Goal: Find specific page/section: Find specific page/section

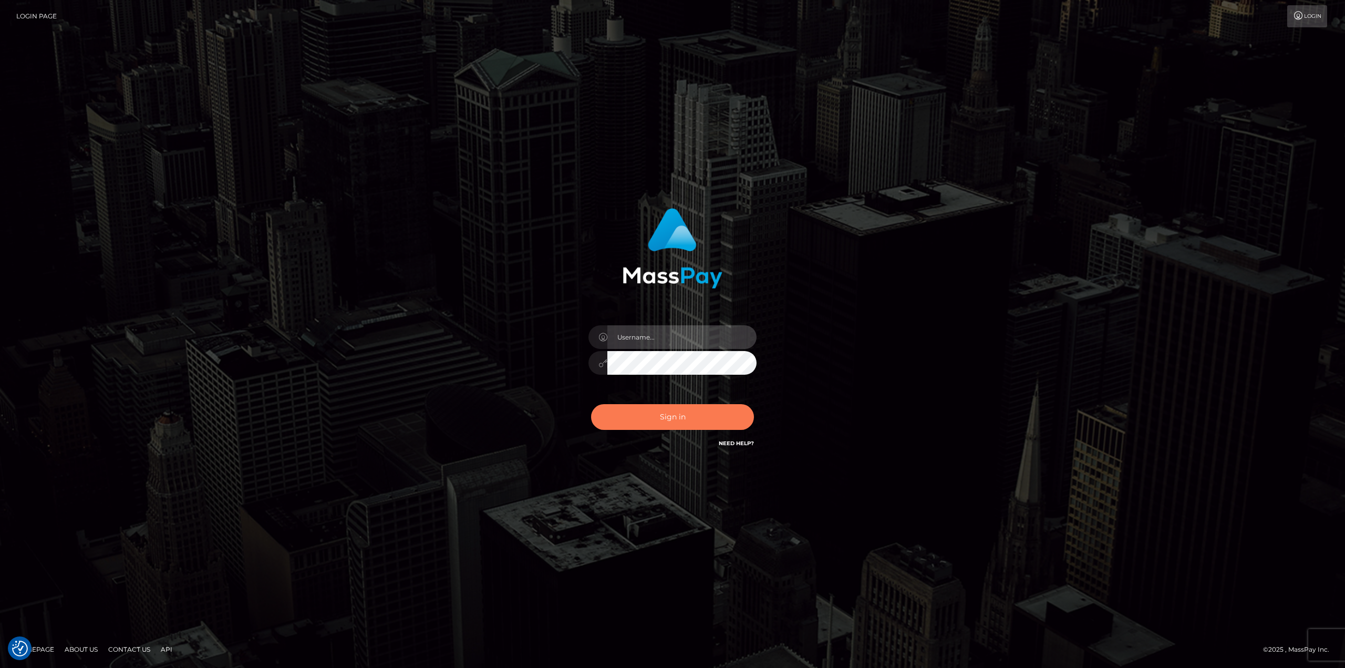
type input "klaudette.ace"
click at [669, 421] on button "Sign in" at bounding box center [672, 417] width 163 height 26
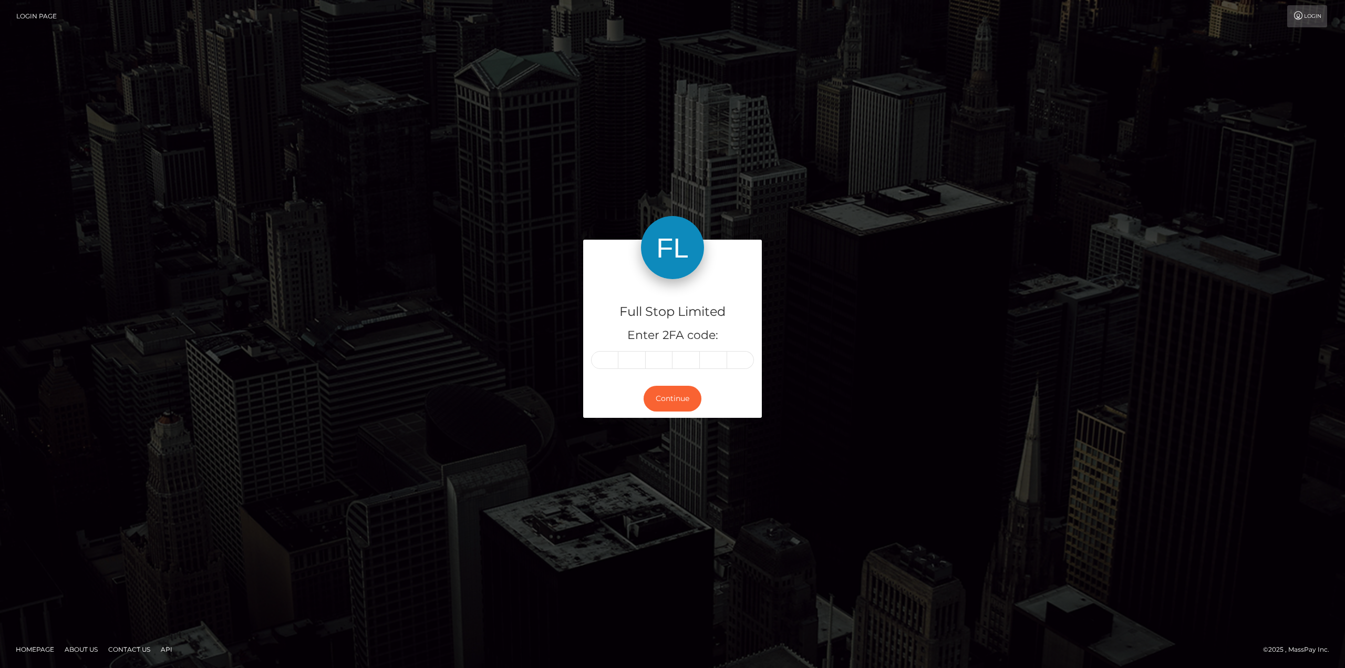
click at [641, 350] on div "Full Stop Limited Enter 2FA code:" at bounding box center [672, 329] width 179 height 101
click at [603, 373] on div "Full Stop Limited Enter 2FA code:" at bounding box center [672, 329] width 179 height 101
click at [604, 365] on input "text" at bounding box center [604, 360] width 27 height 18
type input "8"
type input "0"
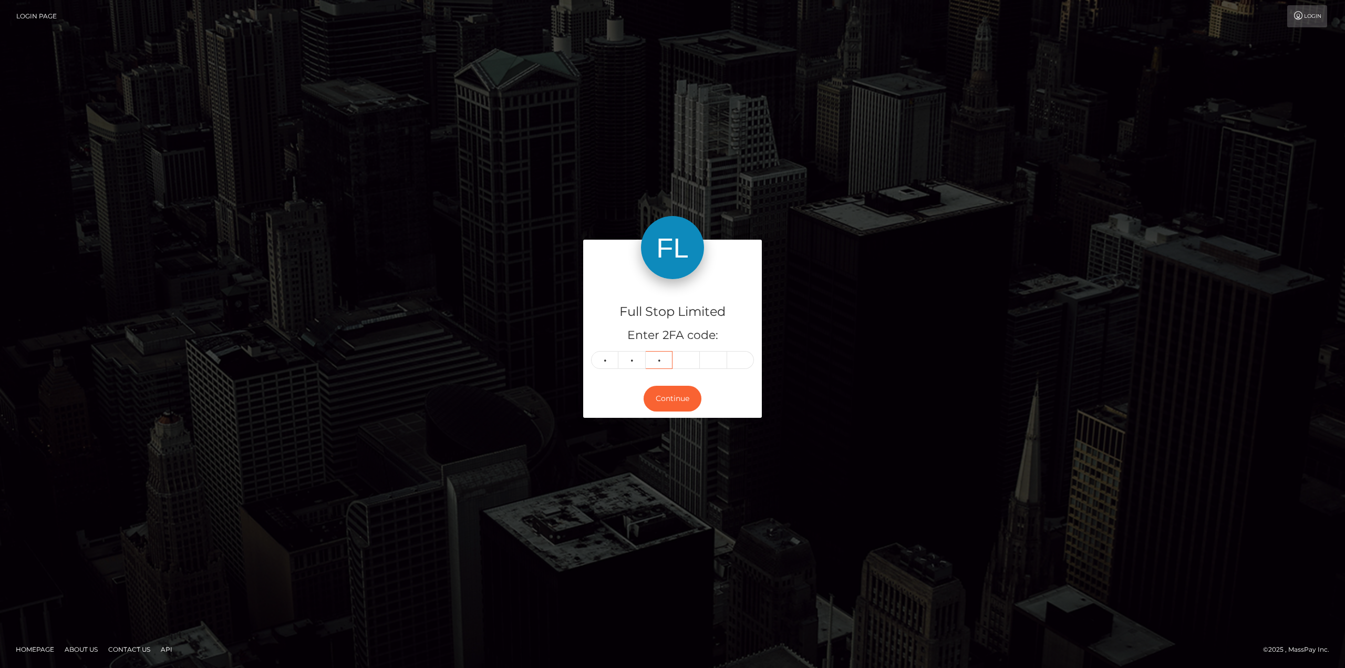
type input "9"
type input "3"
type input "4"
type input "5"
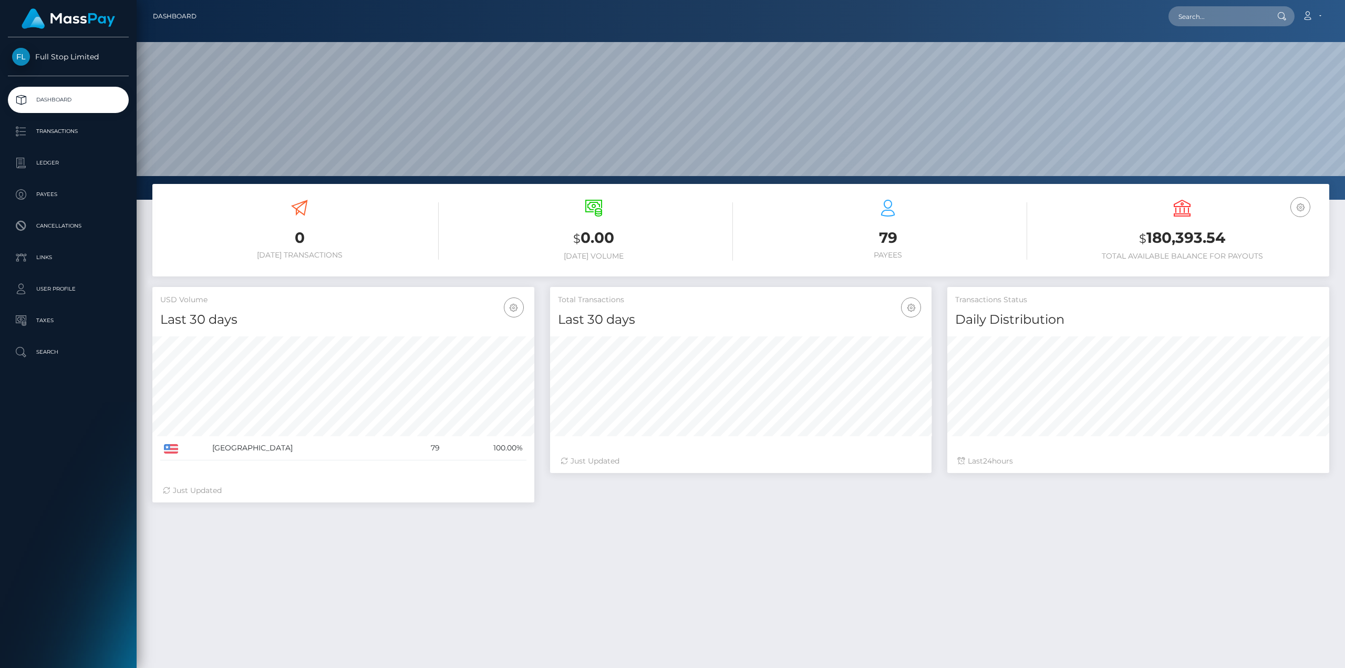
scroll to position [187, 382]
click at [83, 220] on p "Cancellations" at bounding box center [68, 226] width 112 height 16
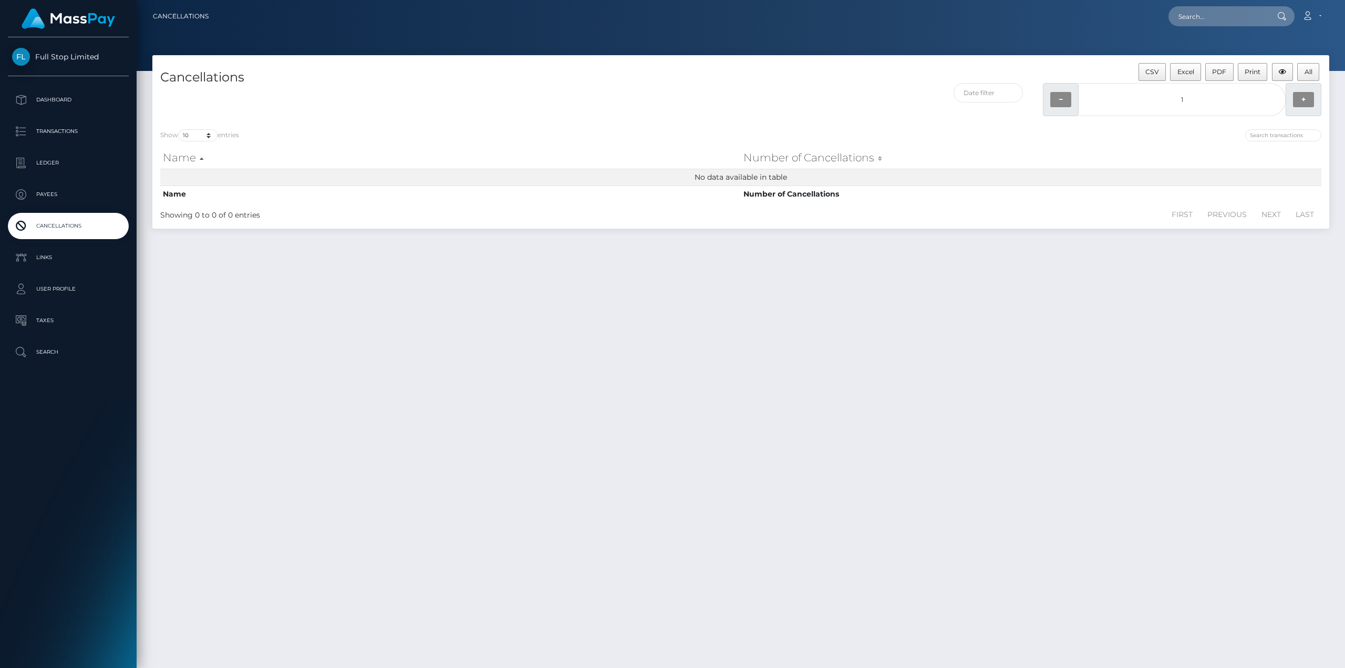
click at [194, 142] on div "Show 10 25 50 100 250 500 1,000 entries" at bounding box center [446, 136] width 573 height 15
click at [199, 136] on select "10 25 50 100 250 500 1,000" at bounding box center [197, 135] width 39 height 12
select select "1000"
click at [179, 129] on select "10 25 50 100 250 500 1,000" at bounding box center [197, 135] width 39 height 12
click at [1063, 409] on div "Cancellations CSV Excel PDF Print All 1 − 1 + Show 10 25 50 100 250 500 1,000 e…" at bounding box center [741, 356] width 1209 height 603
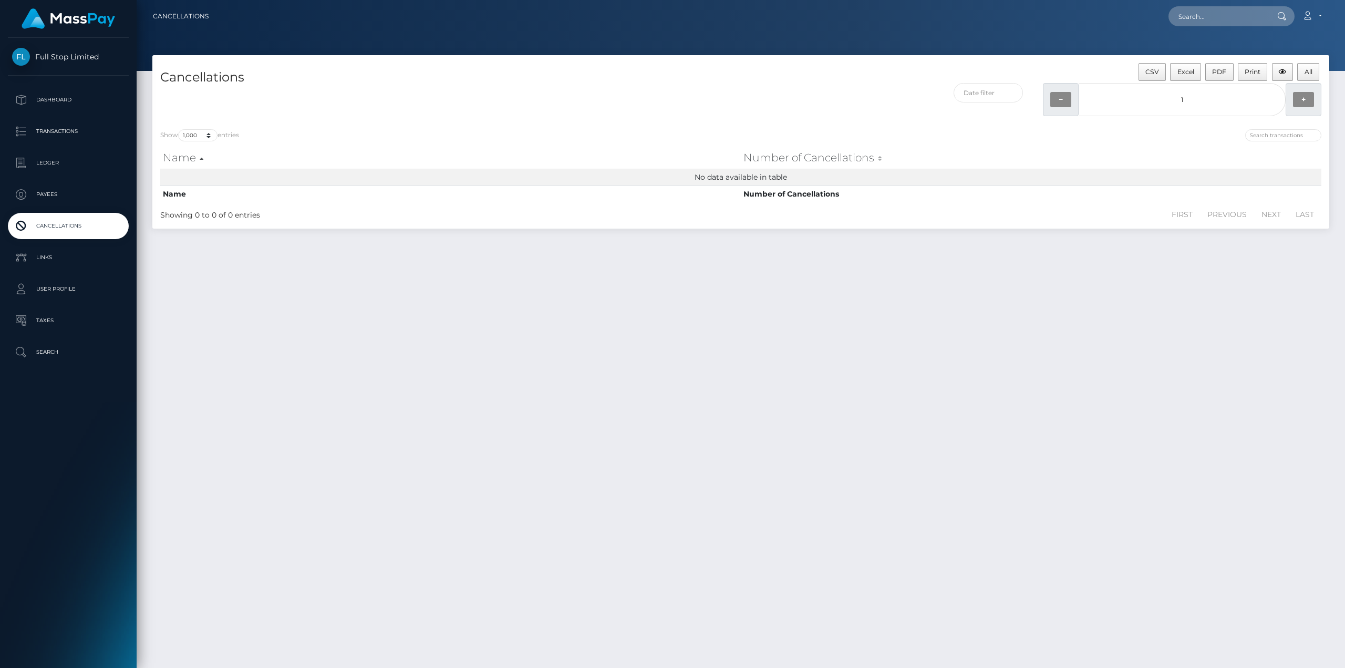
click at [63, 221] on p "Cancellations" at bounding box center [68, 226] width 112 height 16
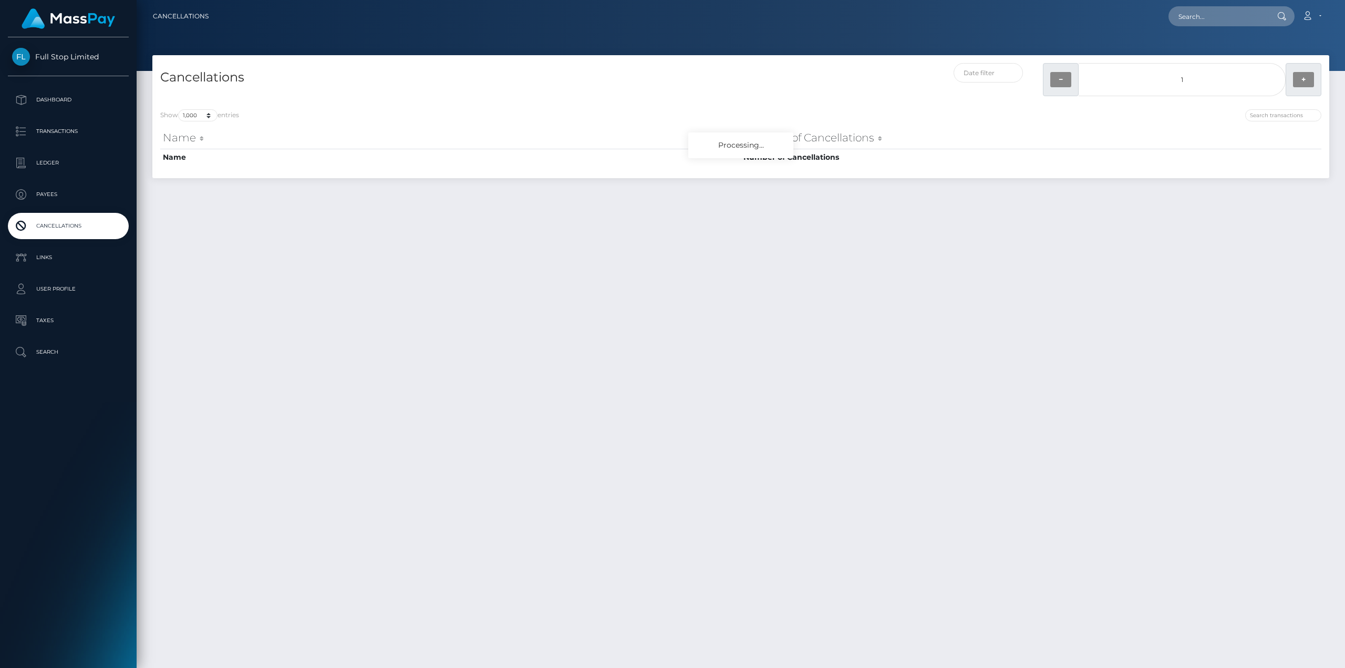
select select "1000"
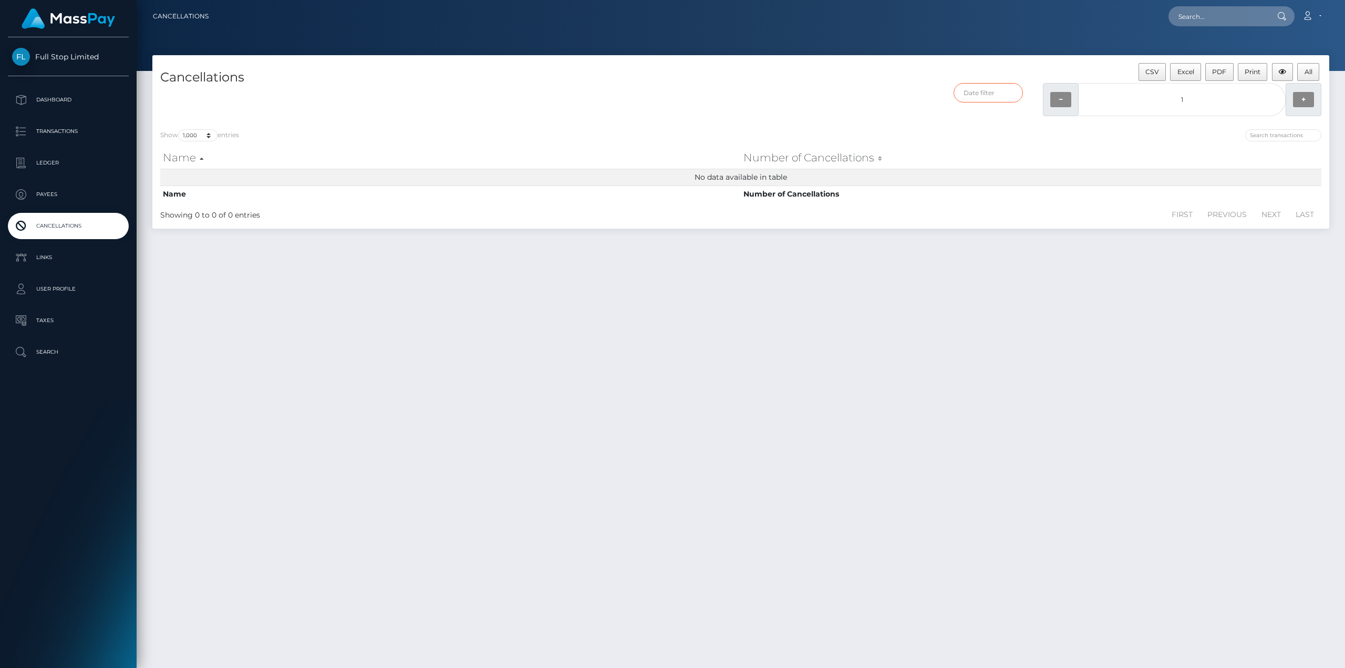
click at [992, 92] on input "text" at bounding box center [989, 92] width 70 height 19
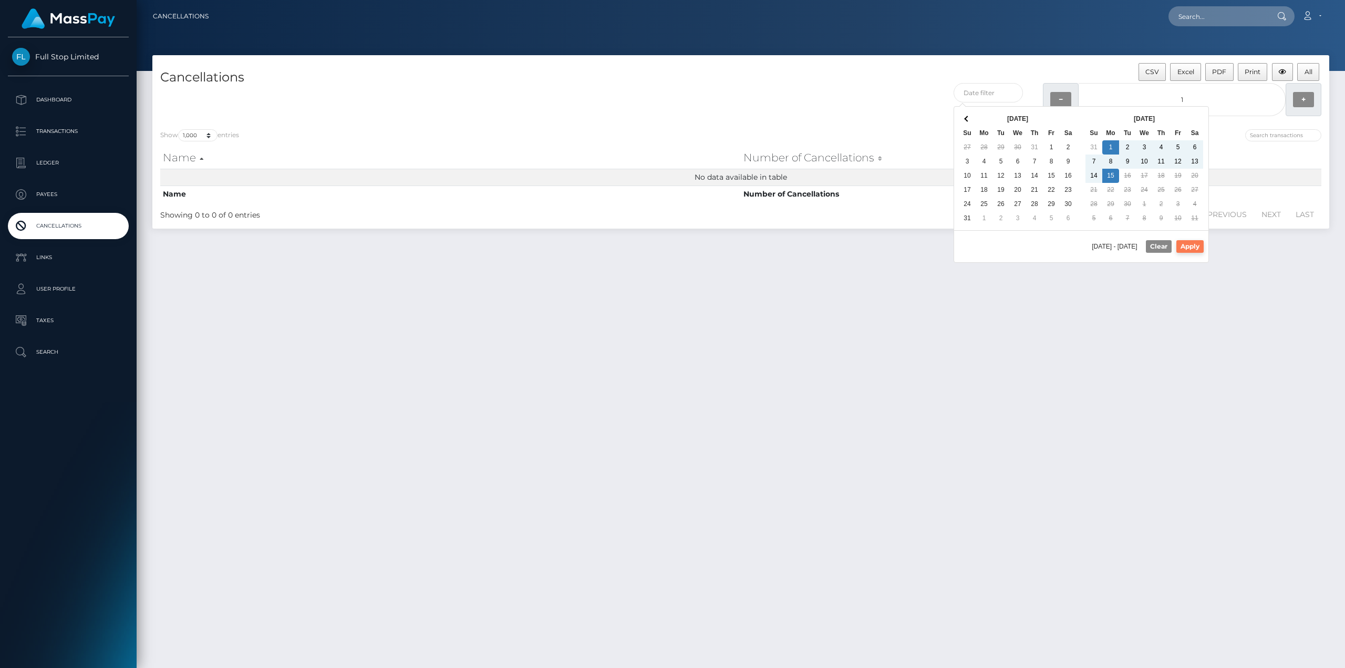
click at [1189, 250] on button "Apply" at bounding box center [1190, 246] width 27 height 13
type input "09/01/2025 - 09/15/2025"
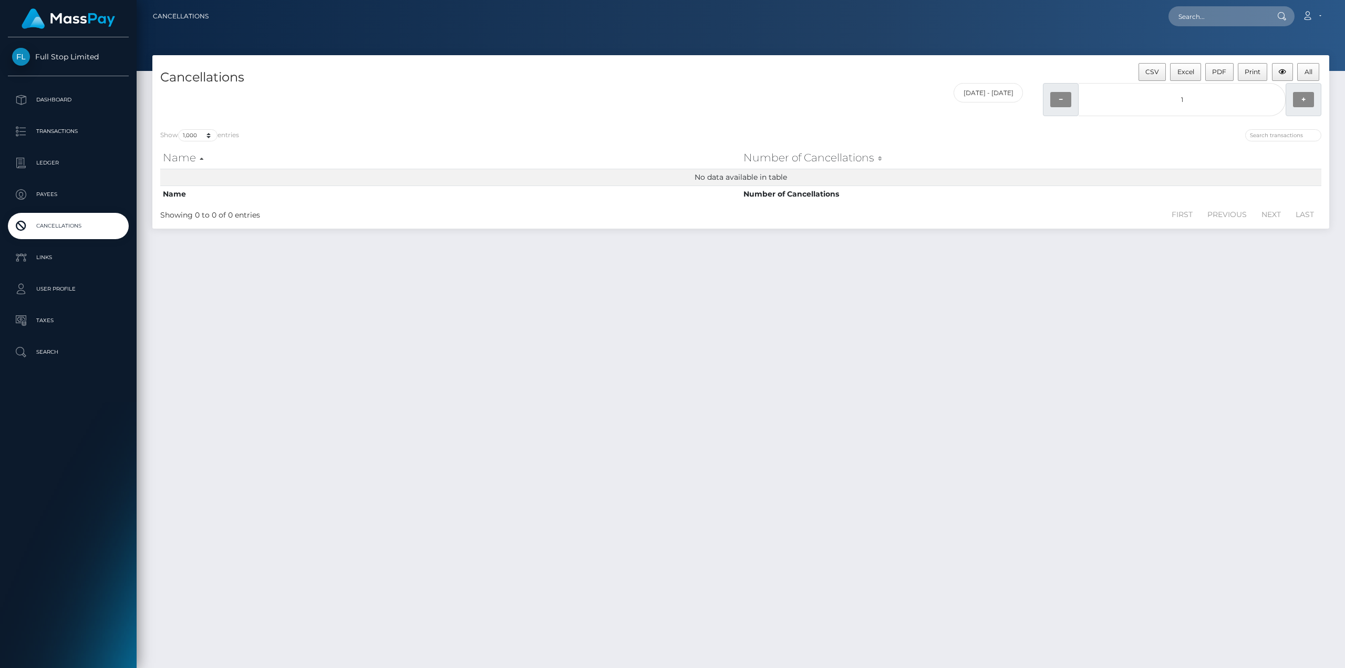
click at [1203, 269] on div "Cancellations CSV Excel PDF Print All 09/01/2025 - 09/15/2025 1 − 1 + Show 10 2…" at bounding box center [741, 356] width 1209 height 603
drag, startPoint x: 1209, startPoint y: 94, endPoint x: 1118, endPoint y: 97, distance: 91.5
click at [1118, 97] on input "1" at bounding box center [1182, 99] width 207 height 33
type input "1,000"
click at [1238, 362] on div "Cancellations CSV Excel PDF Print All 09/01/2025 - 09/15/2025 1000 − 1,000 + Sh…" at bounding box center [741, 356] width 1209 height 603
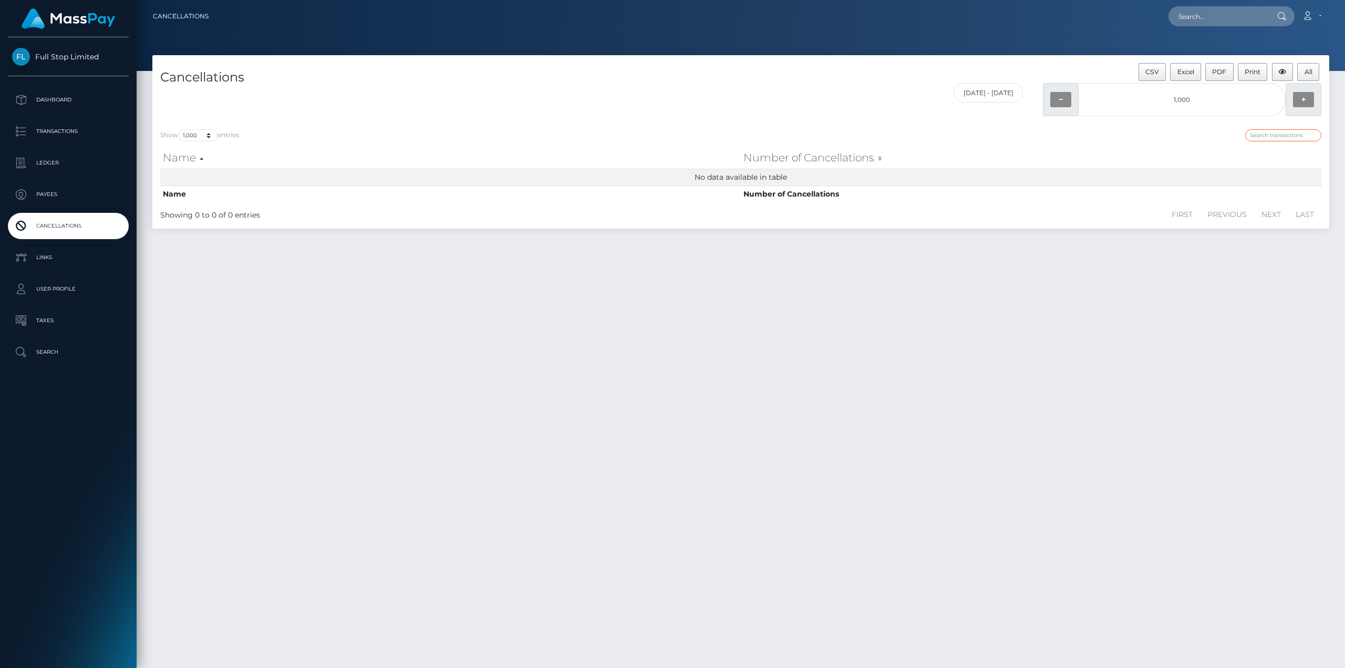
click at [1279, 135] on input "search" at bounding box center [1284, 135] width 76 height 12
click at [1222, 11] on input "text" at bounding box center [1218, 16] width 99 height 20
click at [1278, 16] on icon at bounding box center [1282, 16] width 9 height 8
click at [1261, 15] on input "93212c86-c519-44f1-b8e3" at bounding box center [1218, 16] width 99 height 20
click at [1288, 15] on div at bounding box center [1281, 16] width 27 height 20
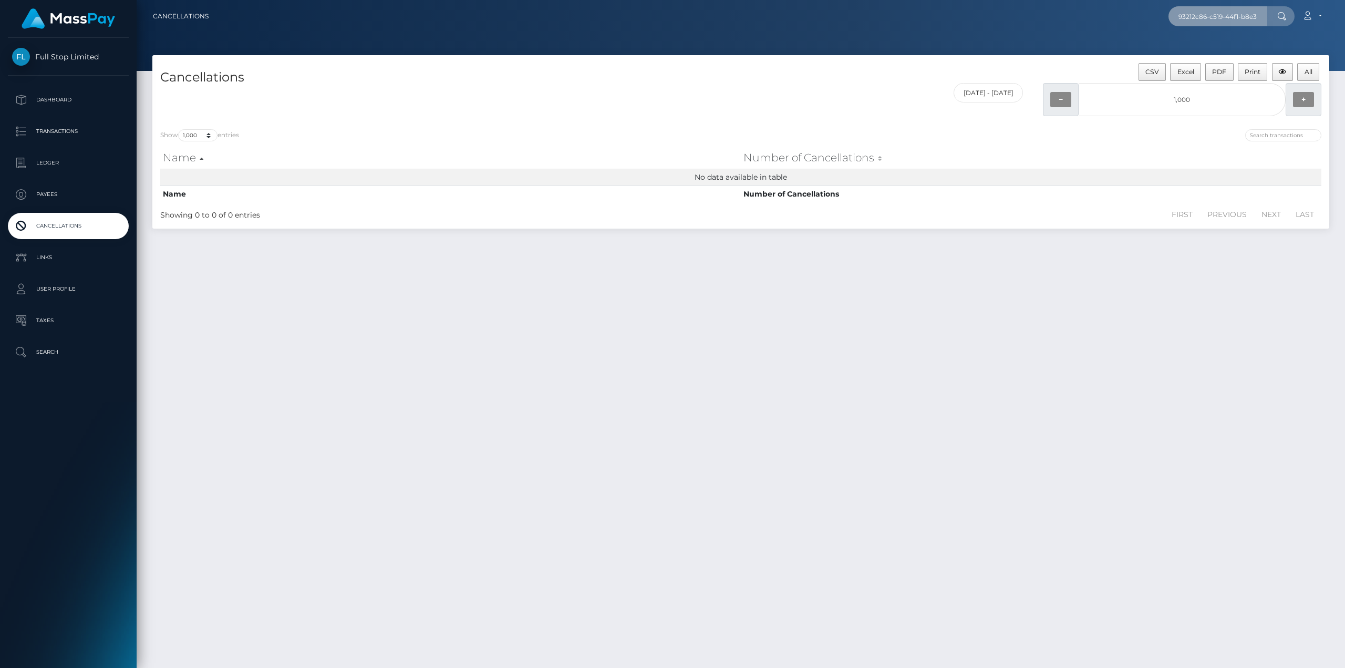
click at [1246, 16] on input "93212c86-c519-44f1-b8e3" at bounding box center [1218, 16] width 99 height 20
click at [1258, 22] on input "93212c86-c519-44f1-b8e3" at bounding box center [1218, 16] width 99 height 20
paste input "c44f1-b8e3-26f80cf4cfaa"
type input "93212c86-c519c44f1-b8e3-26f80cf4cfaa"
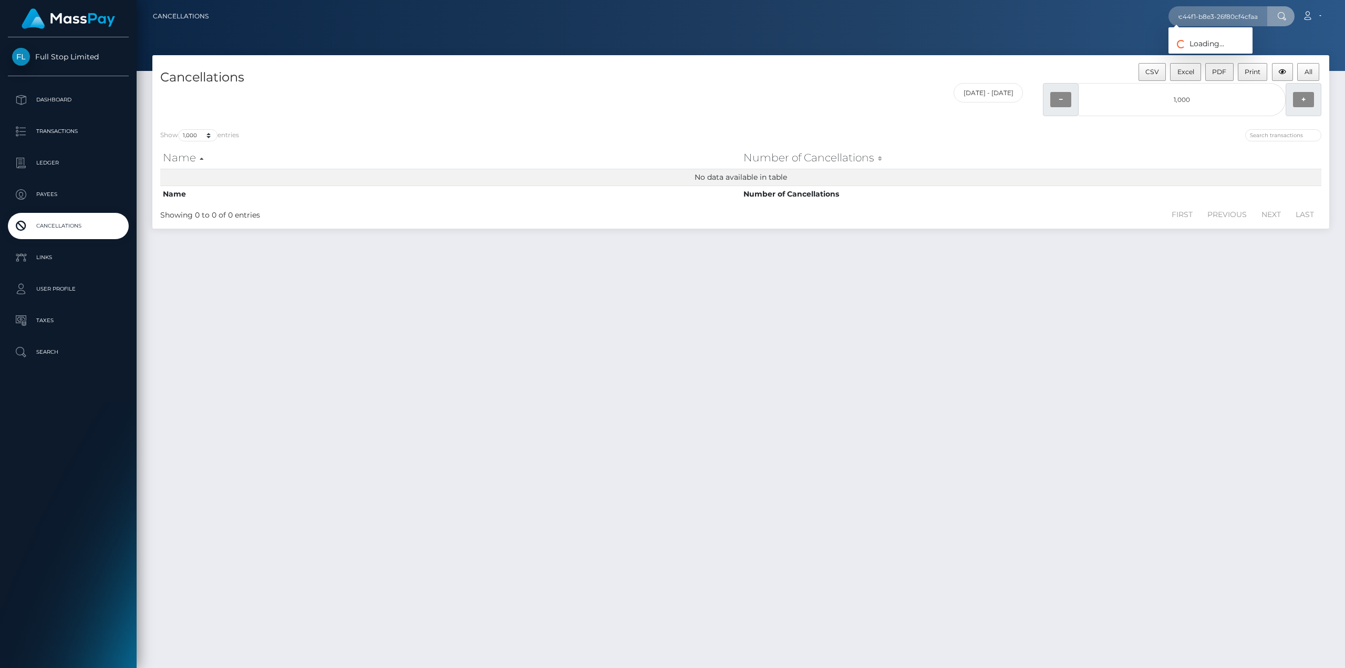
click at [1282, 15] on icon at bounding box center [1282, 16] width 9 height 8
drag, startPoint x: 49, startPoint y: 350, endPoint x: 67, endPoint y: 346, distance: 18.2
click at [49, 350] on p "Search" at bounding box center [68, 352] width 112 height 16
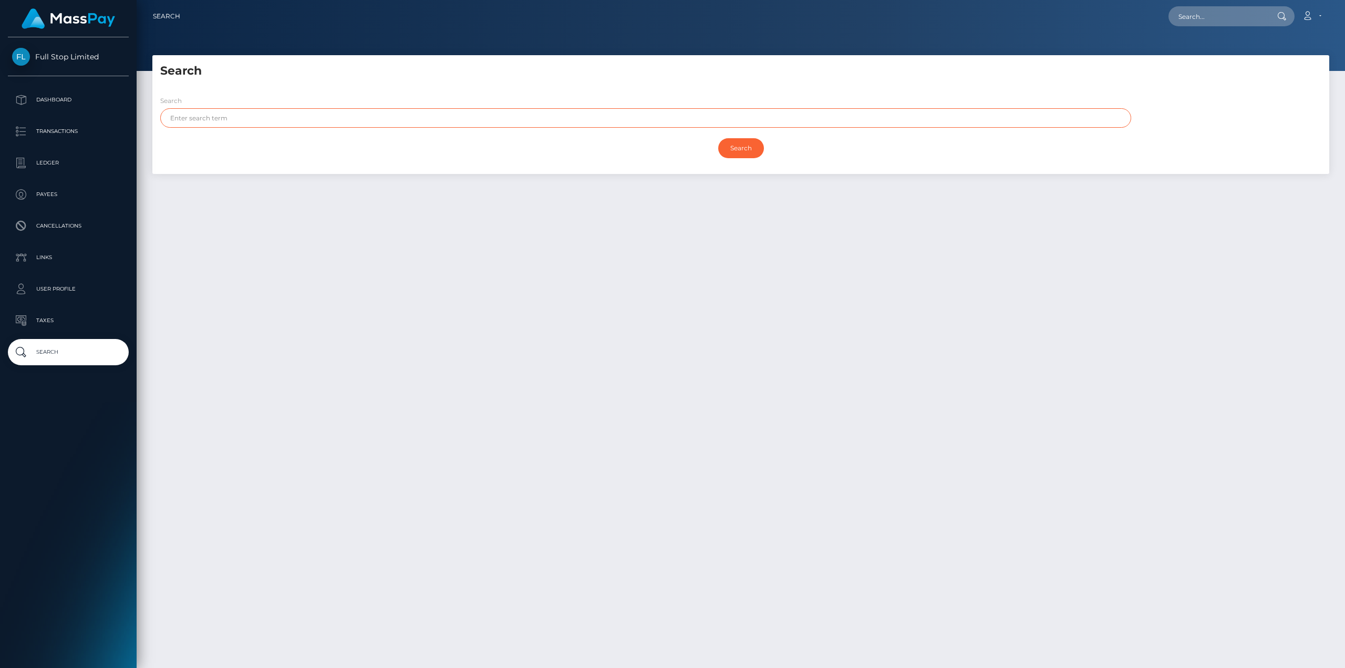
click at [610, 124] on input "text" at bounding box center [645, 117] width 971 height 19
paste input "93212c86-c519c44f1-b8e3-26f80cf4cfaa"
click at [718, 138] on input "Search" at bounding box center [741, 148] width 46 height 20
click at [732, 148] on input "Search" at bounding box center [741, 148] width 46 height 20
click at [729, 145] on input "Search" at bounding box center [741, 148] width 46 height 20
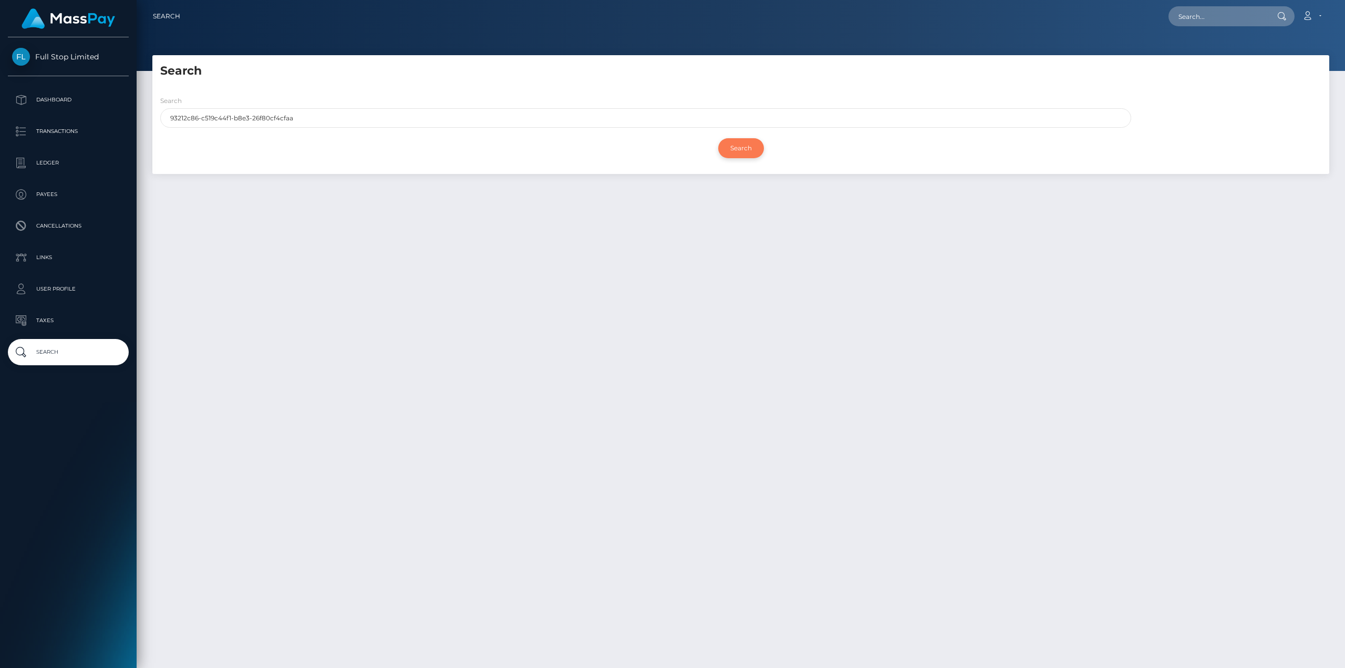
click at [738, 146] on input "Search" at bounding box center [741, 148] width 46 height 20
click at [739, 146] on input "Search" at bounding box center [741, 148] width 46 height 20
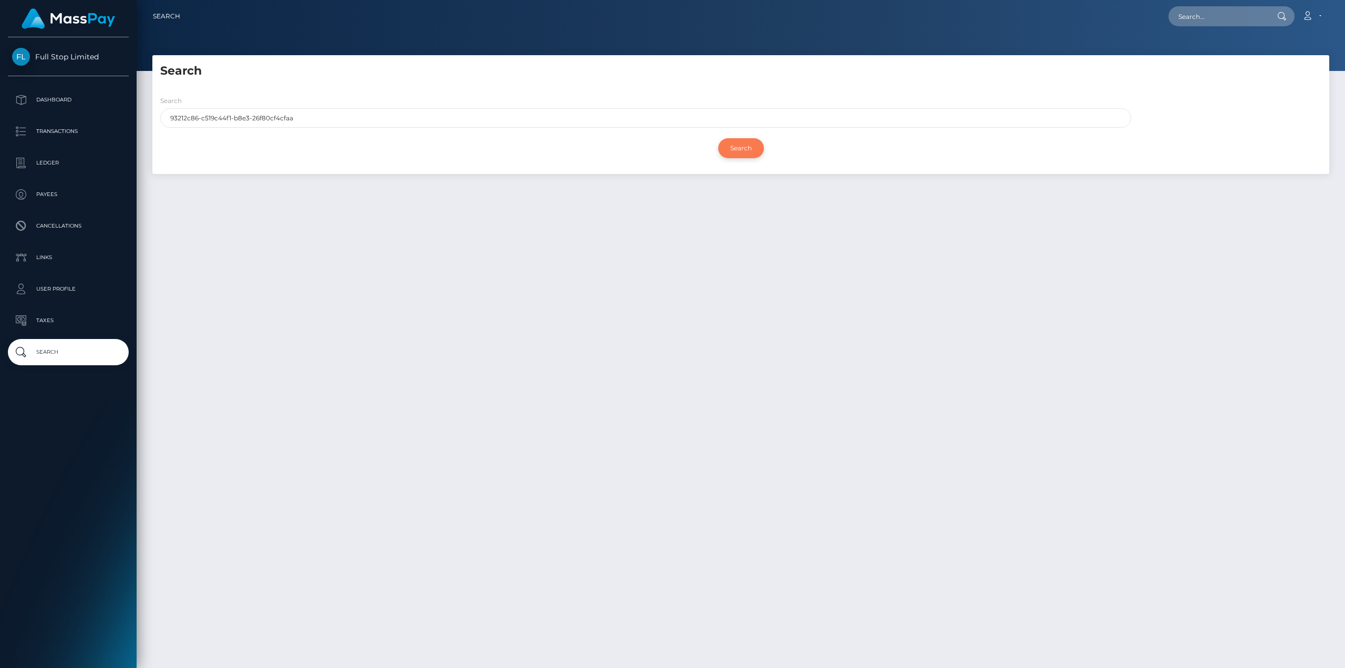
click at [739, 146] on input "Search" at bounding box center [741, 148] width 46 height 20
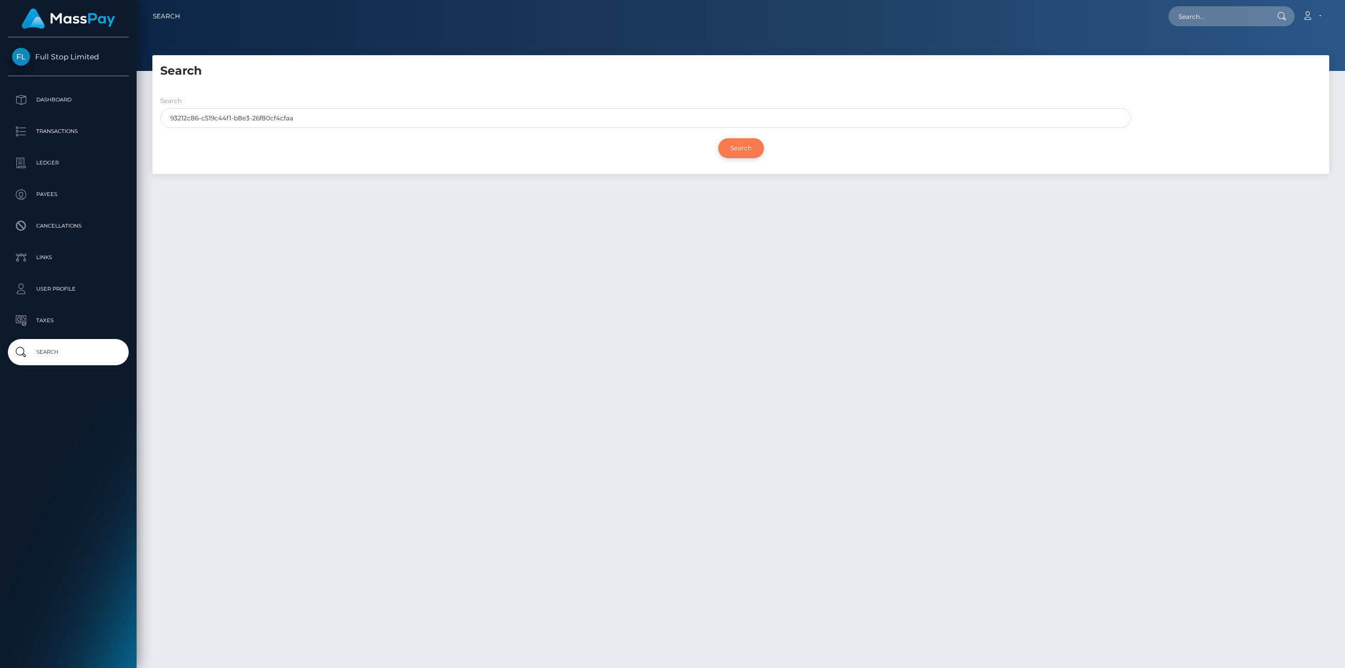
click at [740, 149] on input "Search" at bounding box center [741, 148] width 46 height 20
drag, startPoint x: 327, startPoint y: 118, endPoint x: -322, endPoint y: 162, distance: 650.6
click at [0, 162] on html "Full Stop Limited Dashboard Transactions Ledger Payees Links" at bounding box center [672, 334] width 1345 height 668
paste input "-"
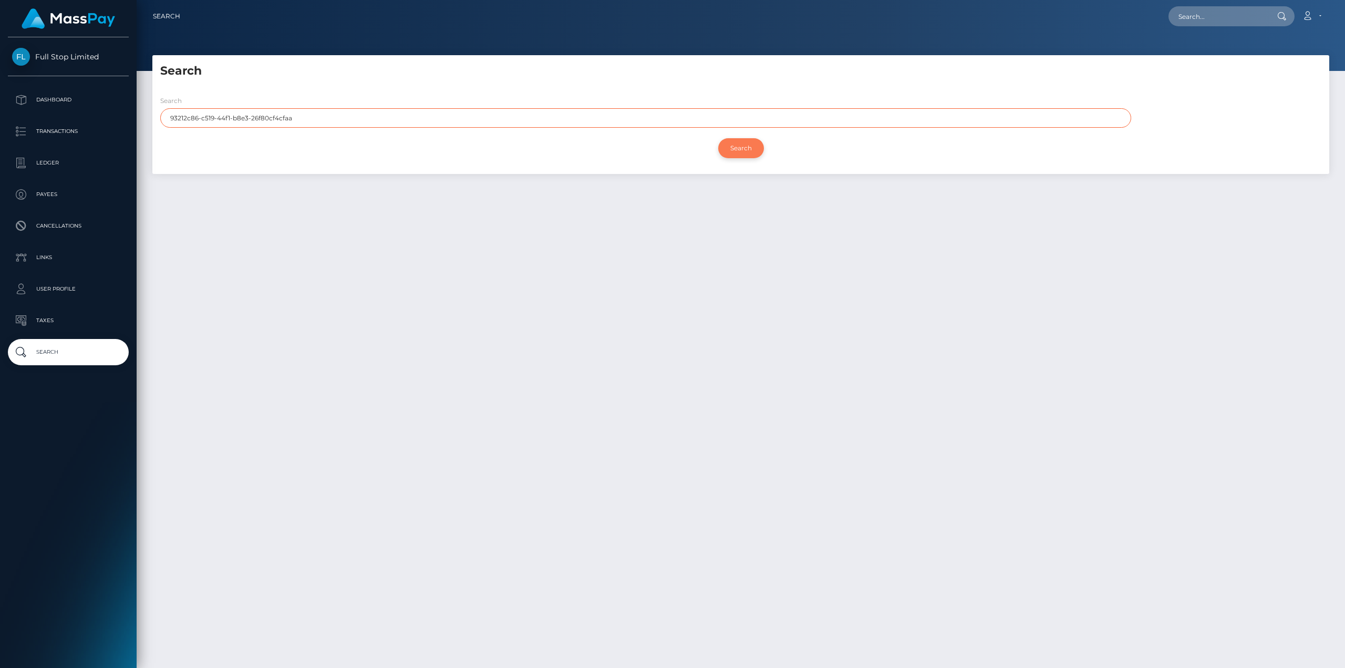
type input "93212c86-c519-44f1-b8e3-26f80cf4cfaa"
click at [733, 147] on input "Search" at bounding box center [741, 148] width 46 height 20
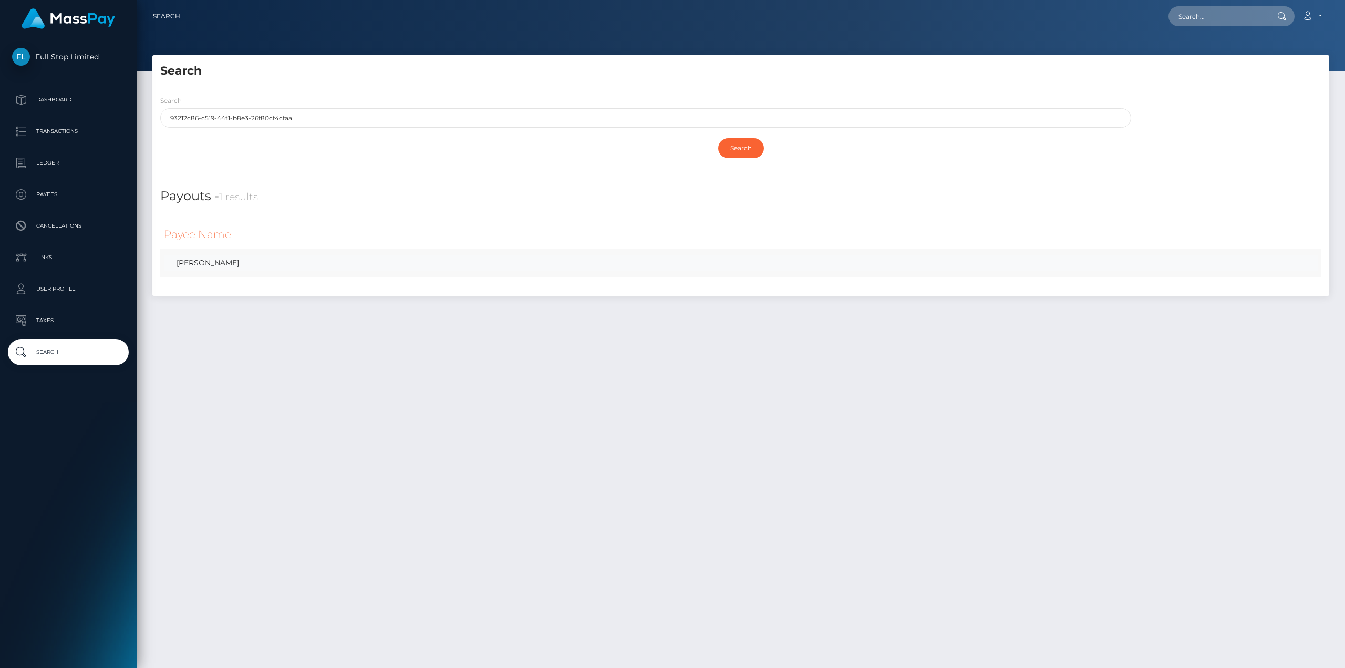
click at [223, 263] on link "AARON S ZAMORA" at bounding box center [741, 262] width 1154 height 15
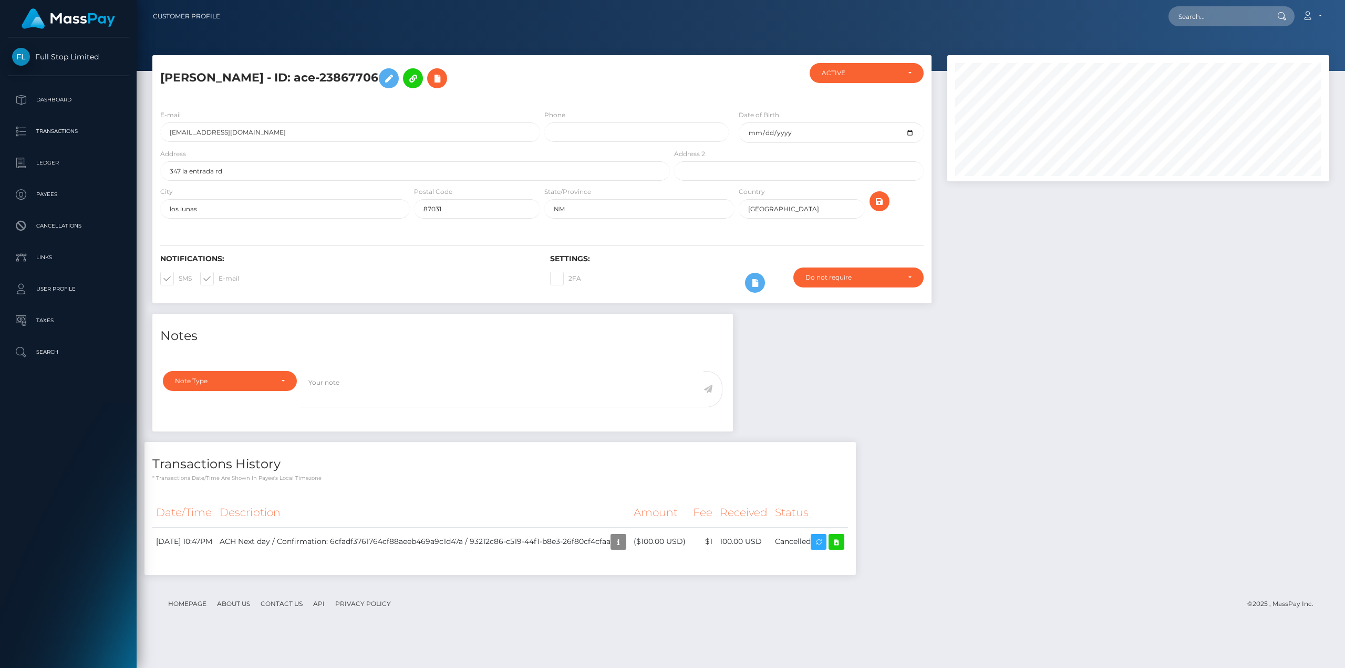
scroll to position [126, 382]
click at [1017, 372] on div "Notes Note Type Compliance Clear Compliance General Note Type" at bounding box center [741, 450] width 1193 height 272
click at [371, 78] on h5 "AARON S ZAMORA - ID: ace-23867706" at bounding box center [412, 78] width 504 height 30
copy h5 "23867706"
click at [371, 78] on h5 "AARON S ZAMORA - ID: ace-23867706" at bounding box center [412, 78] width 504 height 30
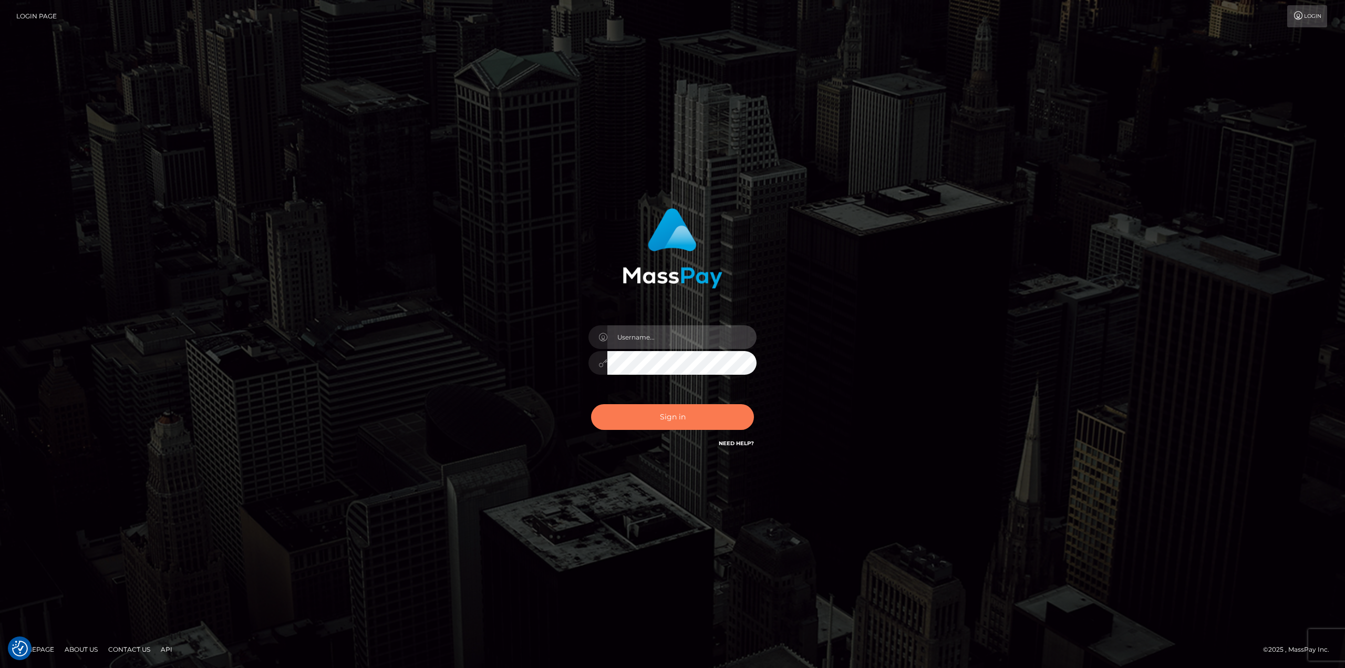
type input "klaudette.ace"
click at [698, 412] on button "Sign in" at bounding box center [672, 417] width 163 height 26
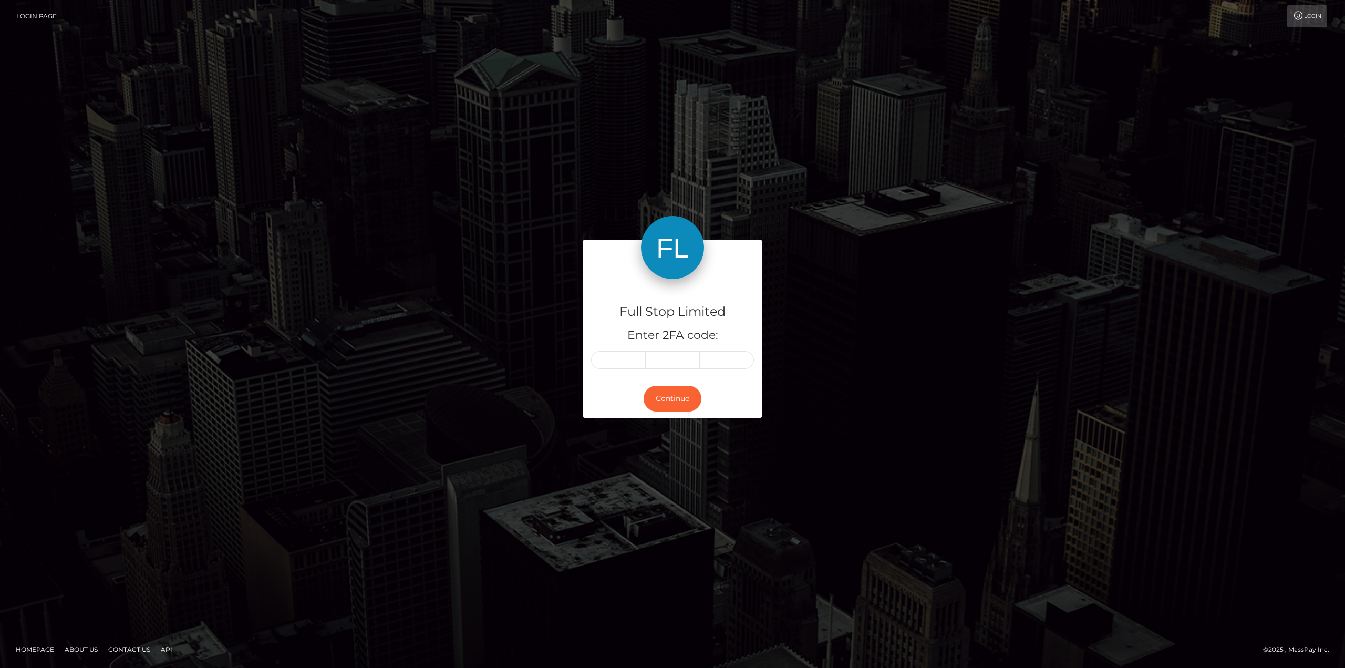
click at [605, 361] on input "text" at bounding box center [604, 360] width 27 height 18
type input "9"
type input "5"
type input "1"
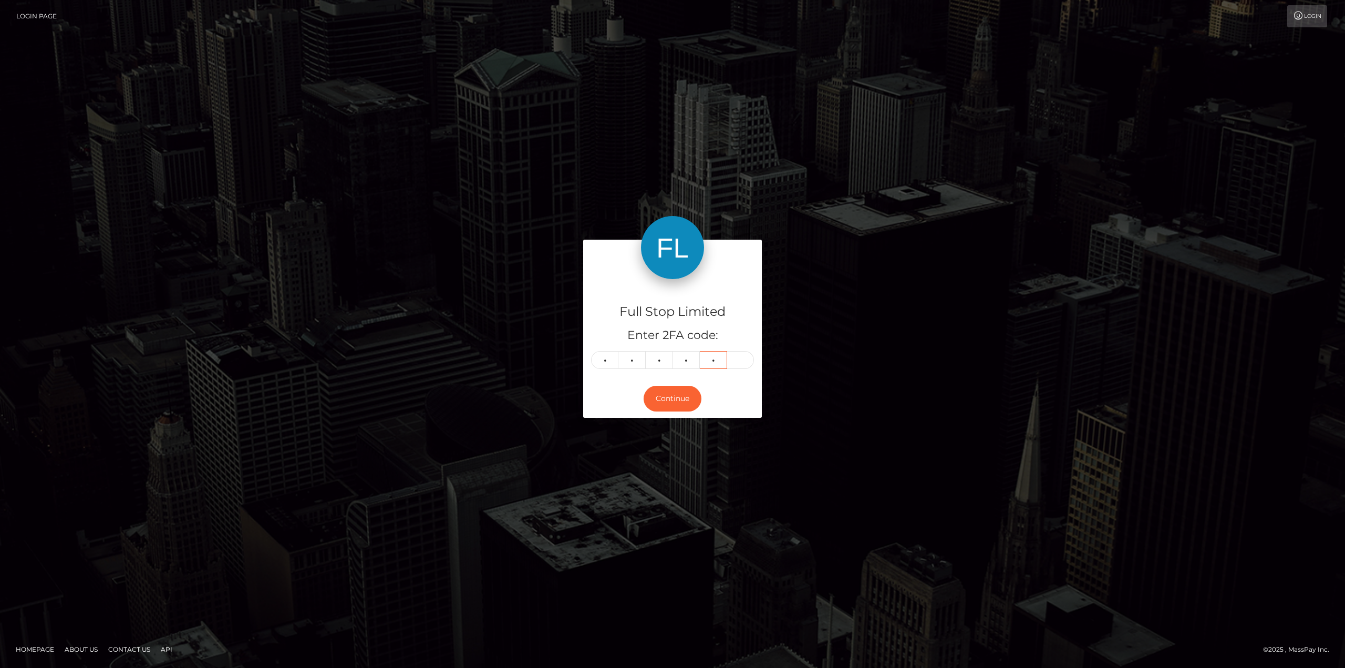
type input "7"
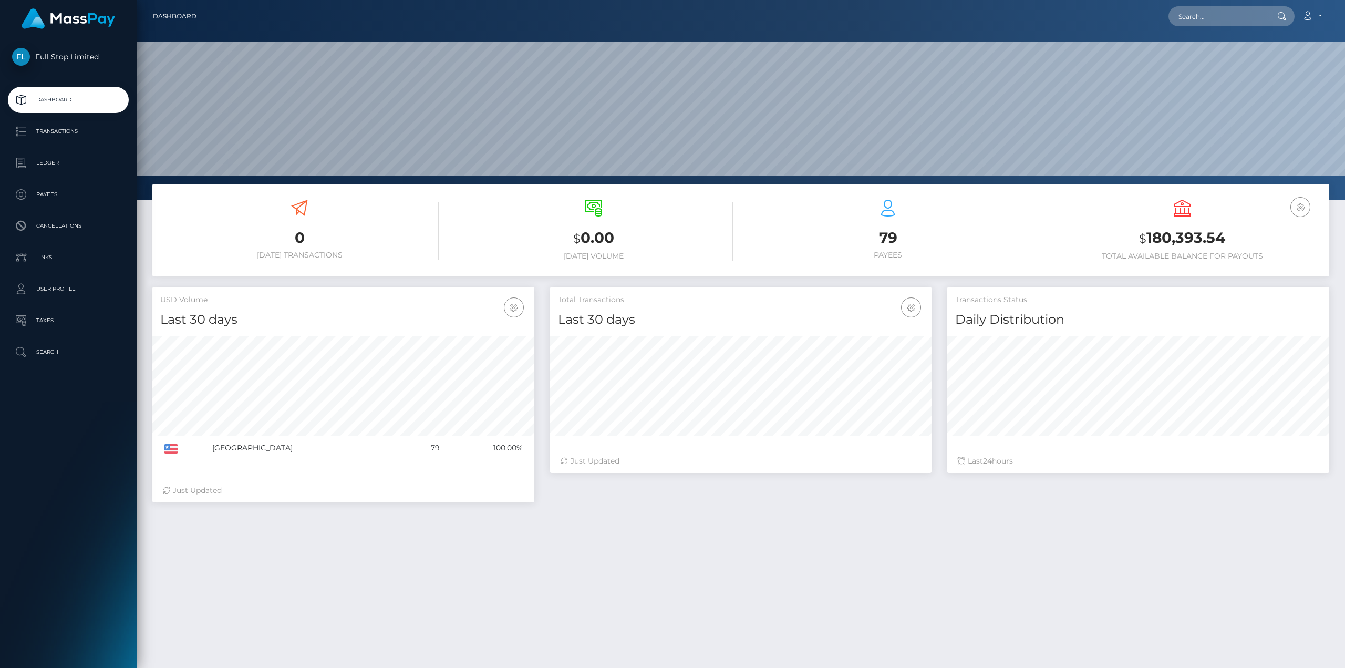
scroll to position [187, 382]
click at [32, 352] on p "Search" at bounding box center [68, 352] width 112 height 16
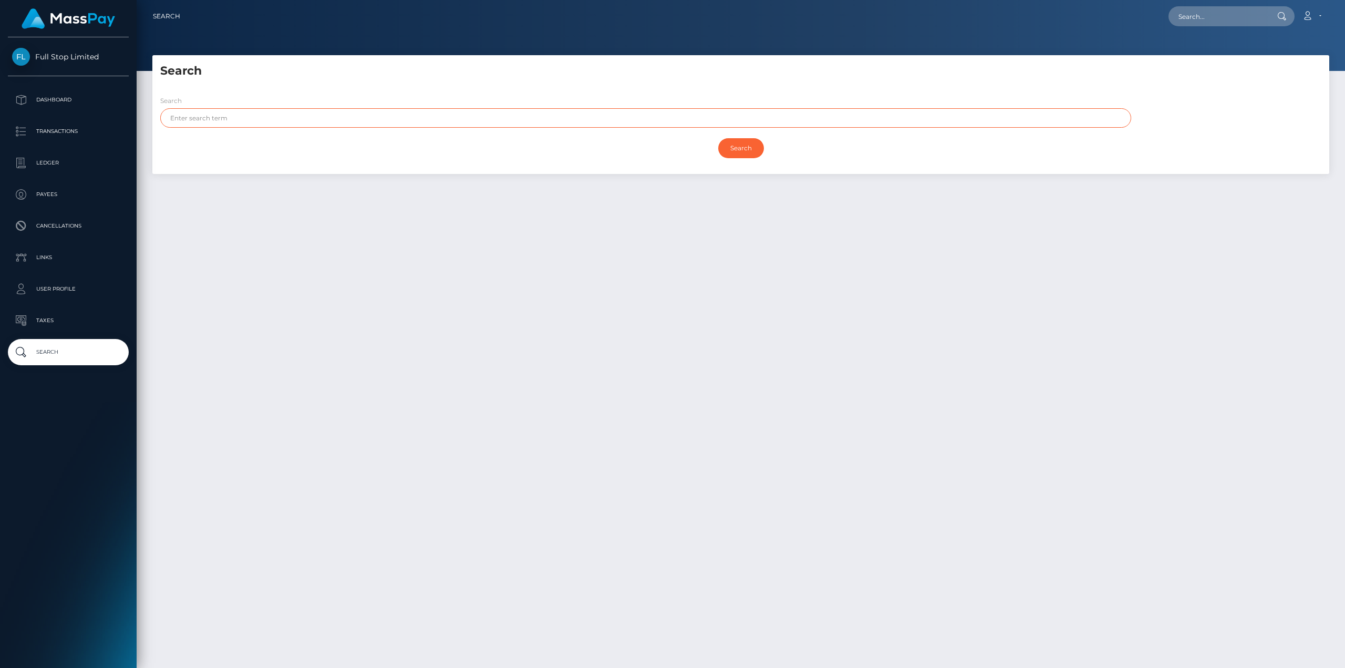
click at [201, 123] on input "text" at bounding box center [645, 117] width 971 height 19
paste input "23867706"
type input "23867706"
click at [718, 138] on input "Search" at bounding box center [741, 148] width 46 height 20
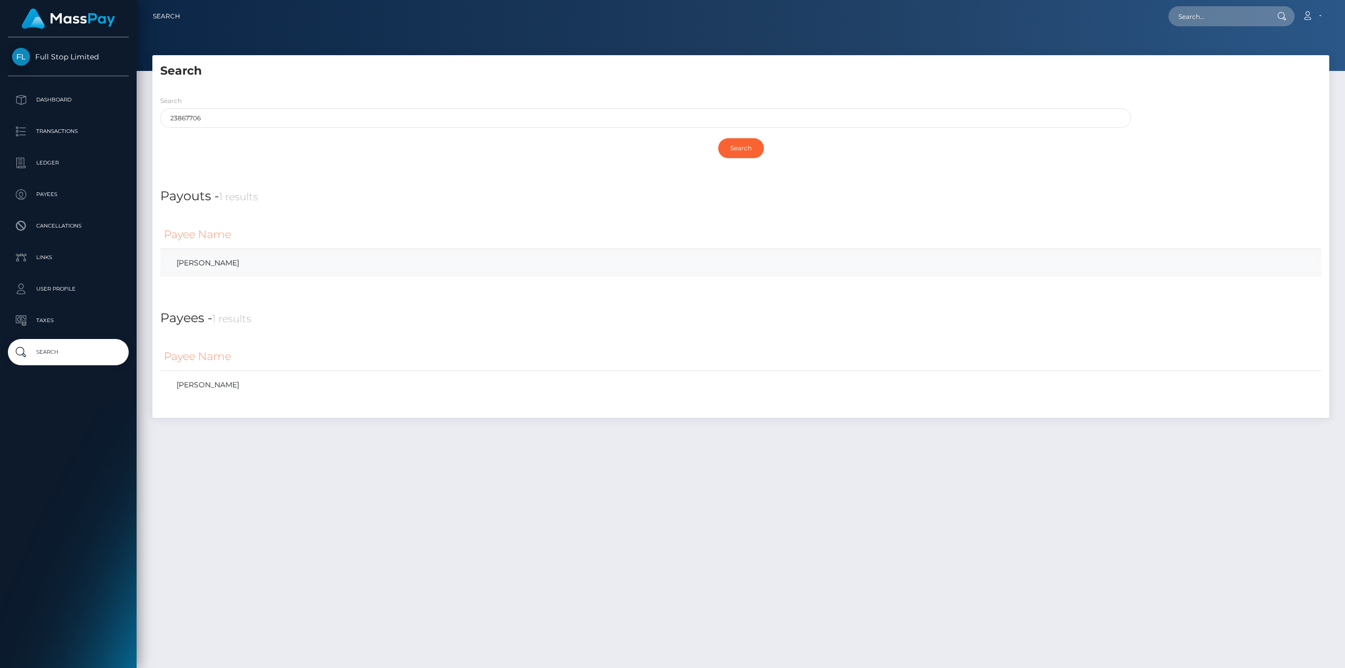
click at [231, 265] on link "[PERSON_NAME]" at bounding box center [741, 262] width 1154 height 15
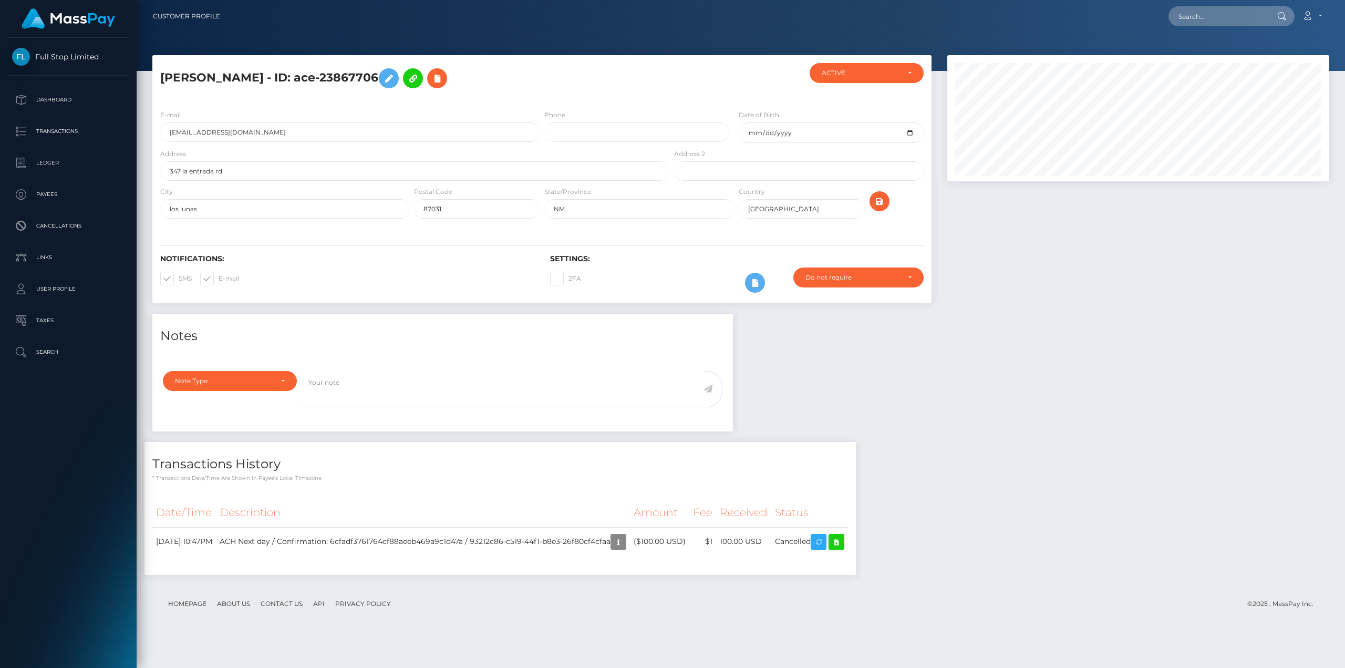
scroll to position [126, 382]
click at [575, 610] on footer "Homepage About Us Contact Us API Privacy Policy © 2025 , MassPay Inc." at bounding box center [740, 603] width 1177 height 37
drag, startPoint x: 866, startPoint y: 543, endPoint x: 479, endPoint y: 581, distance: 388.2
click at [825, 543] on icon "button" at bounding box center [818, 542] width 13 height 13
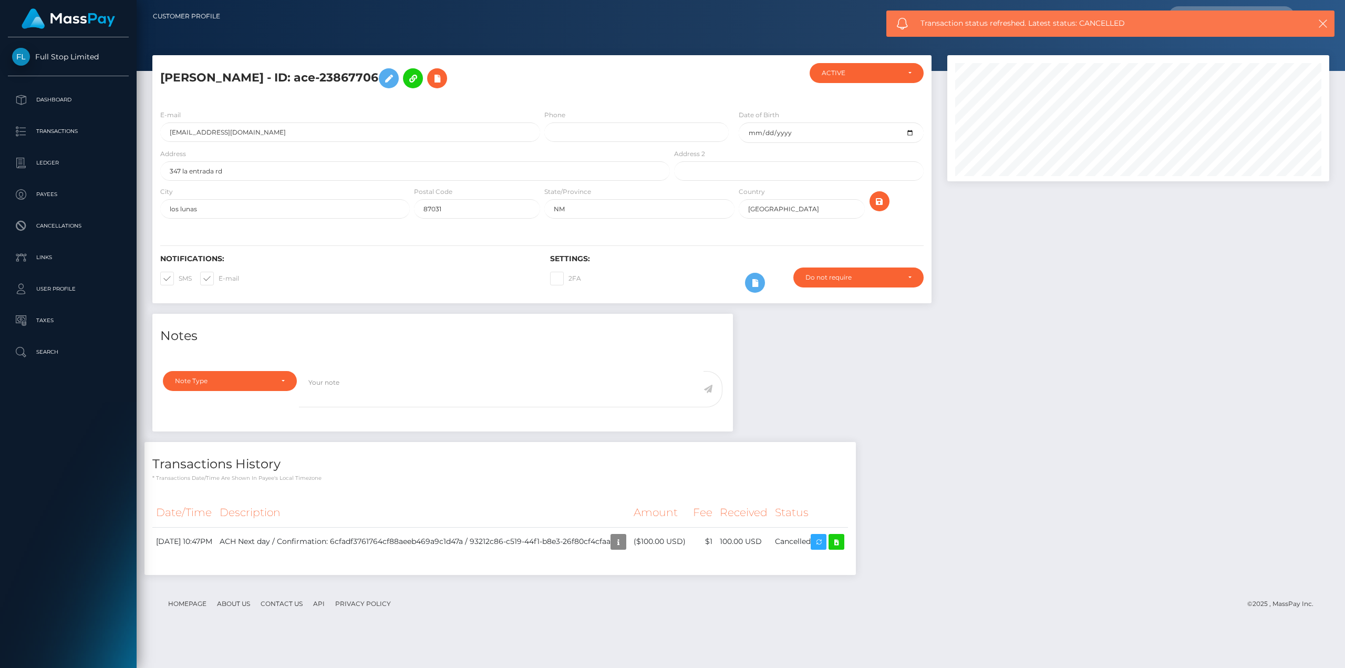
click at [797, 591] on footer "Homepage About Us Contact Us API Privacy Policy © 2025 , MassPay Inc." at bounding box center [740, 603] width 1177 height 37
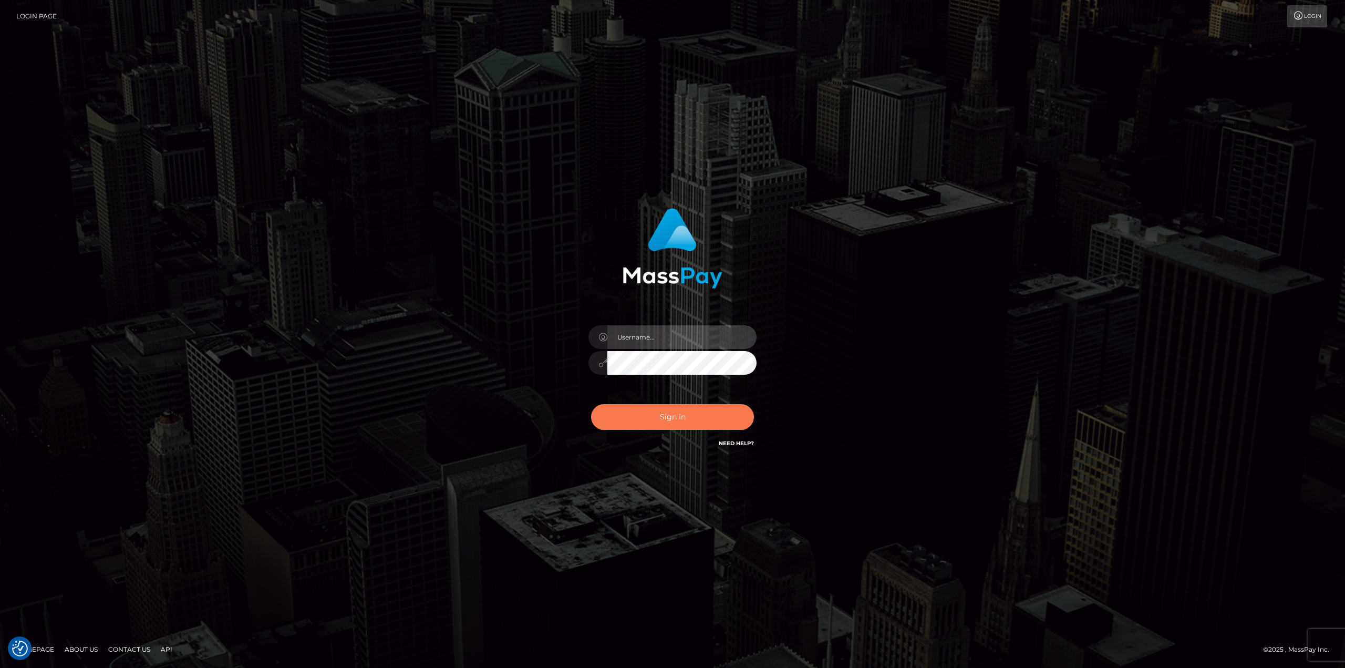
type input "klaudette.ace"
click at [703, 410] on button "Sign in" at bounding box center [672, 417] width 163 height 26
type input "klaudette.ace"
click at [700, 413] on button "Sign in" at bounding box center [672, 417] width 163 height 26
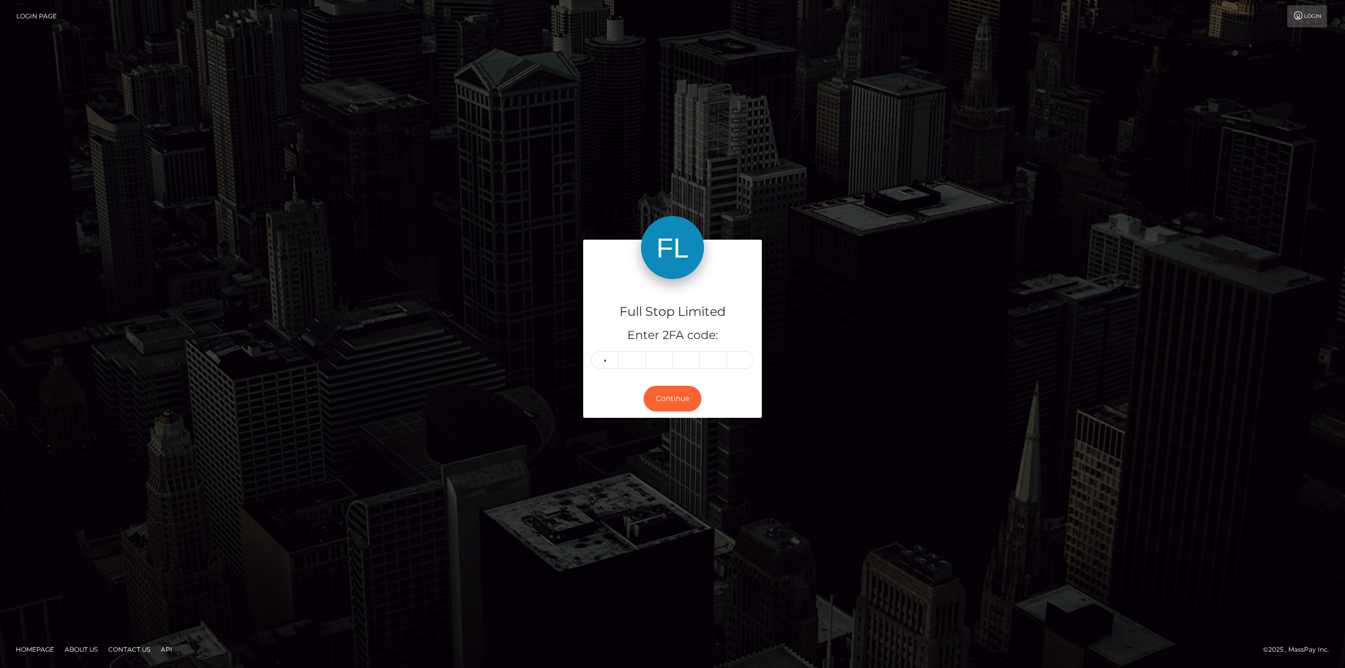
type input "8"
type input "2"
type input "7"
type input "0"
type input "3"
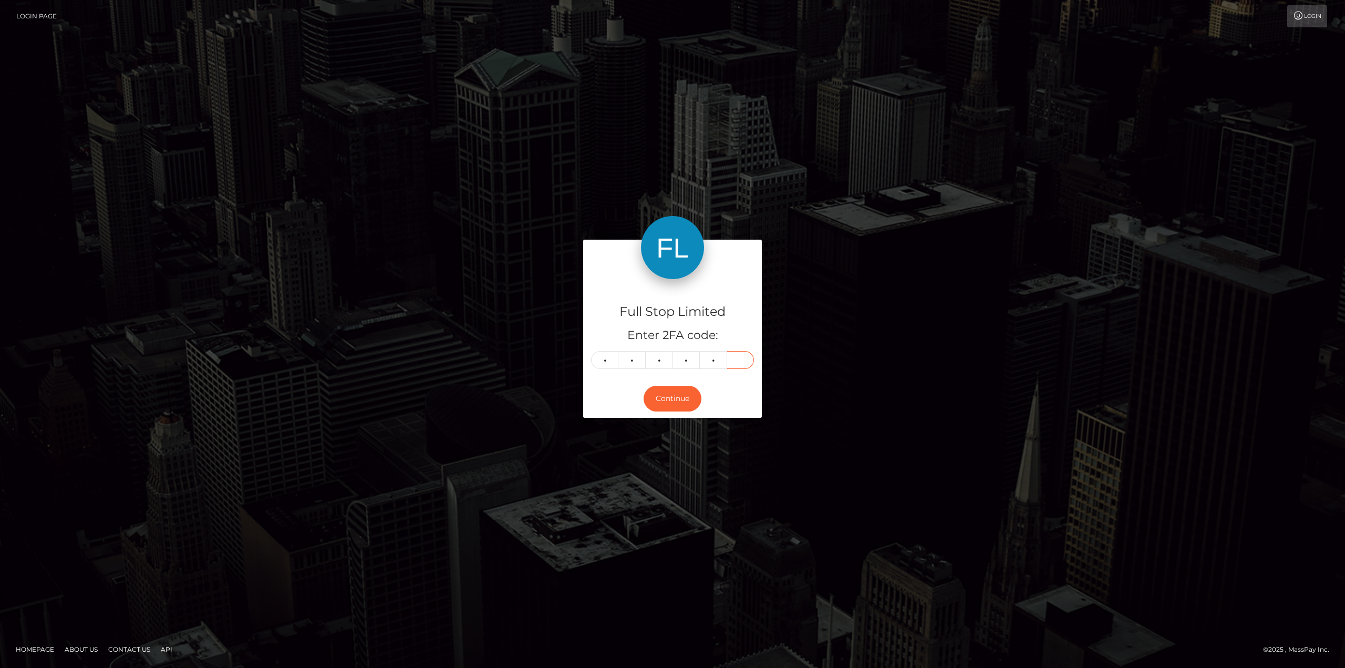
type input "7"
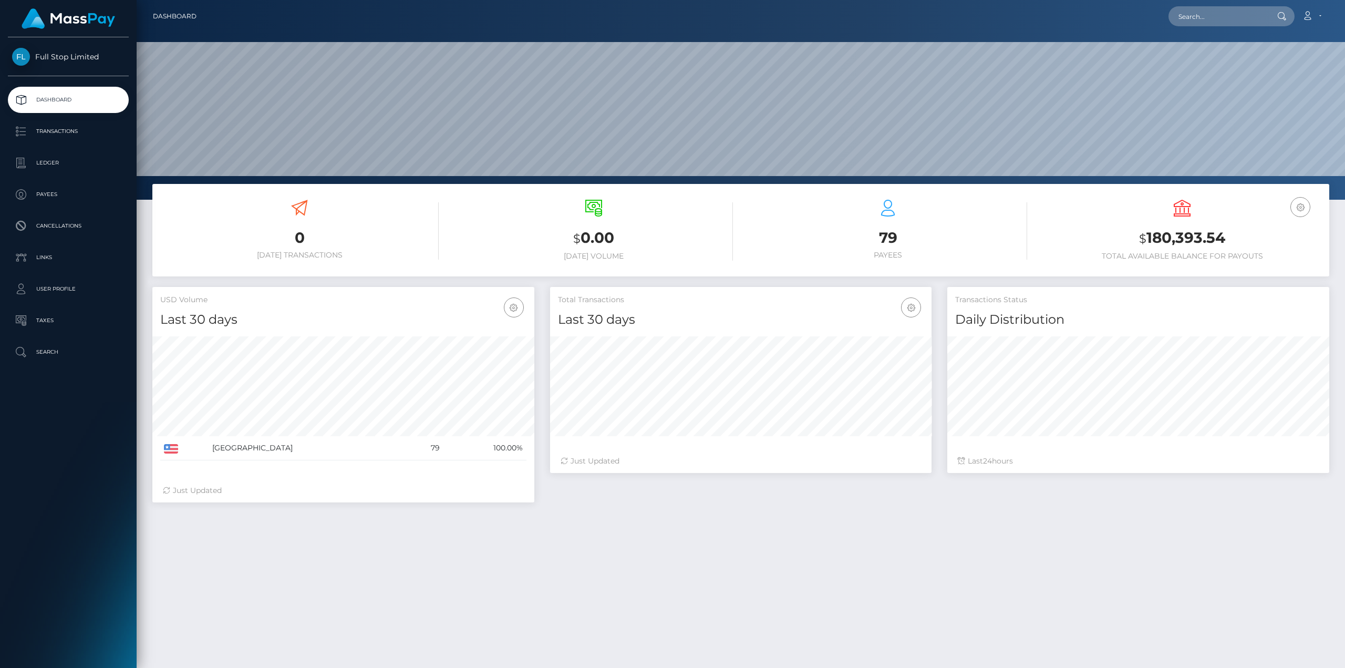
scroll to position [187, 382]
click at [1222, 22] on input "text" at bounding box center [1218, 16] width 99 height 20
paste input "93212c86-c519-44f1-b8e3-26f80cf4cfaa"
type input "93212c86-c519-44f1-b8e3-26f80cf4cfaa"
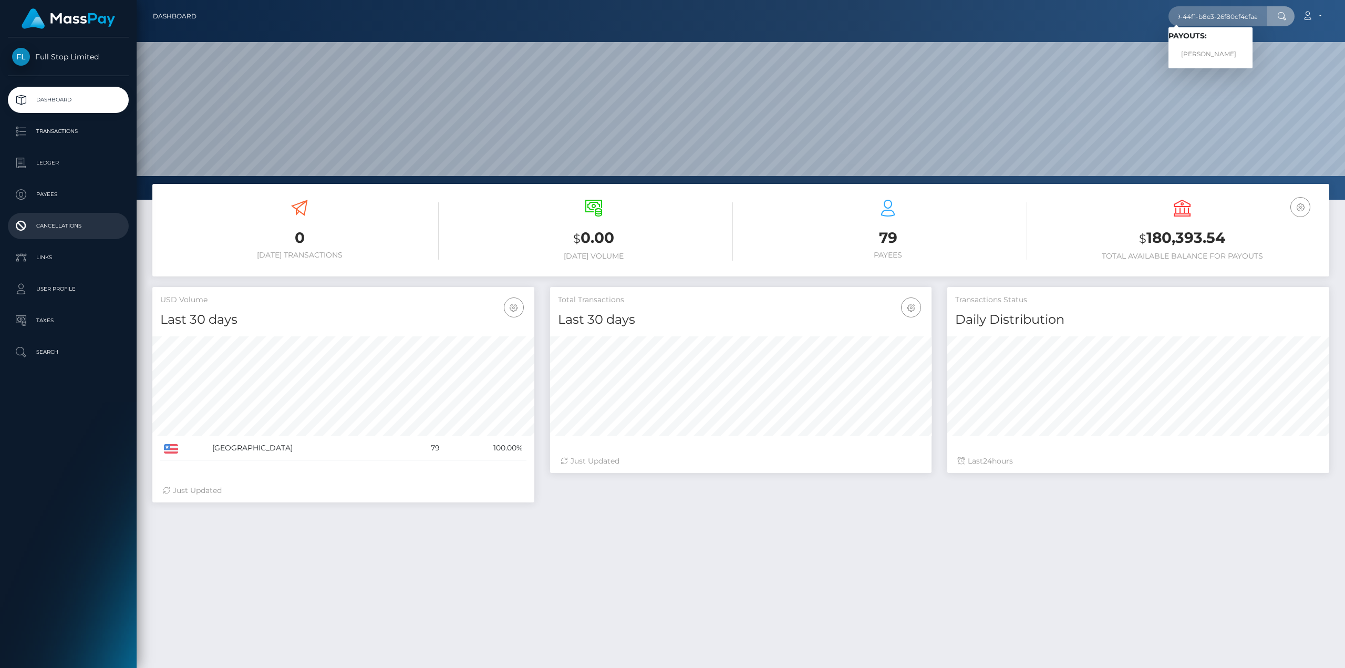
click at [69, 227] on p "Cancellations" at bounding box center [68, 226] width 112 height 16
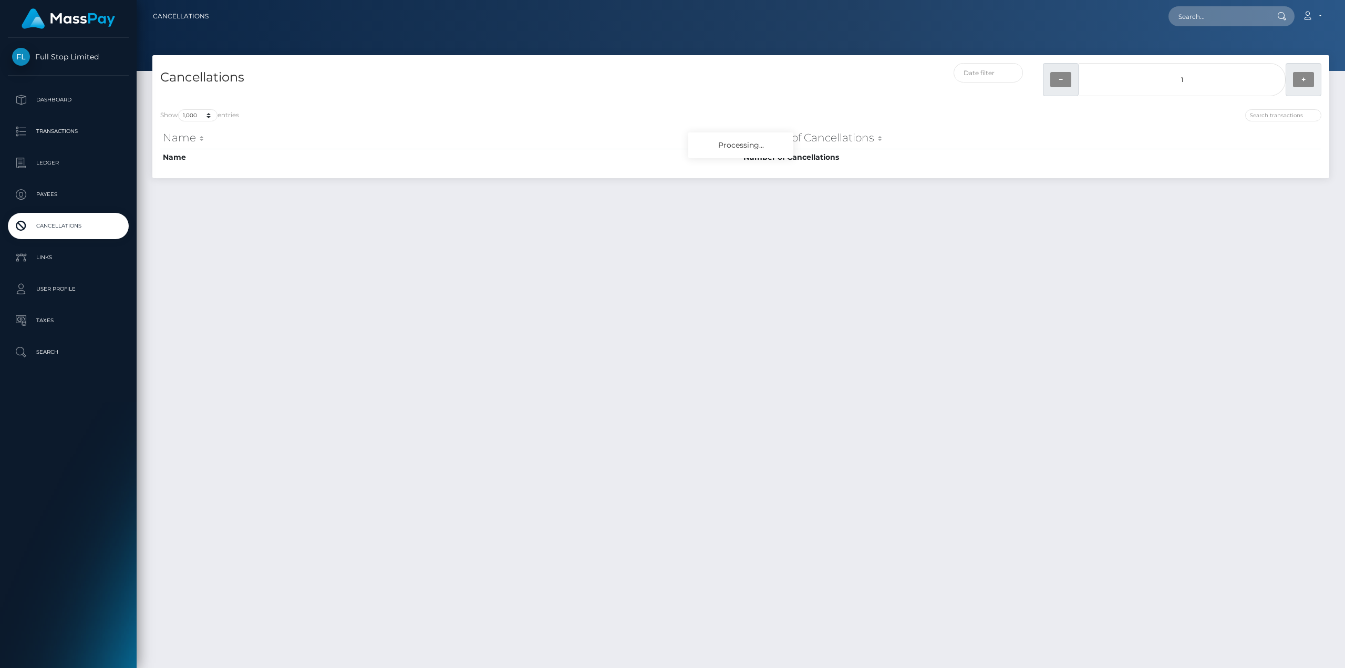
select select "1000"
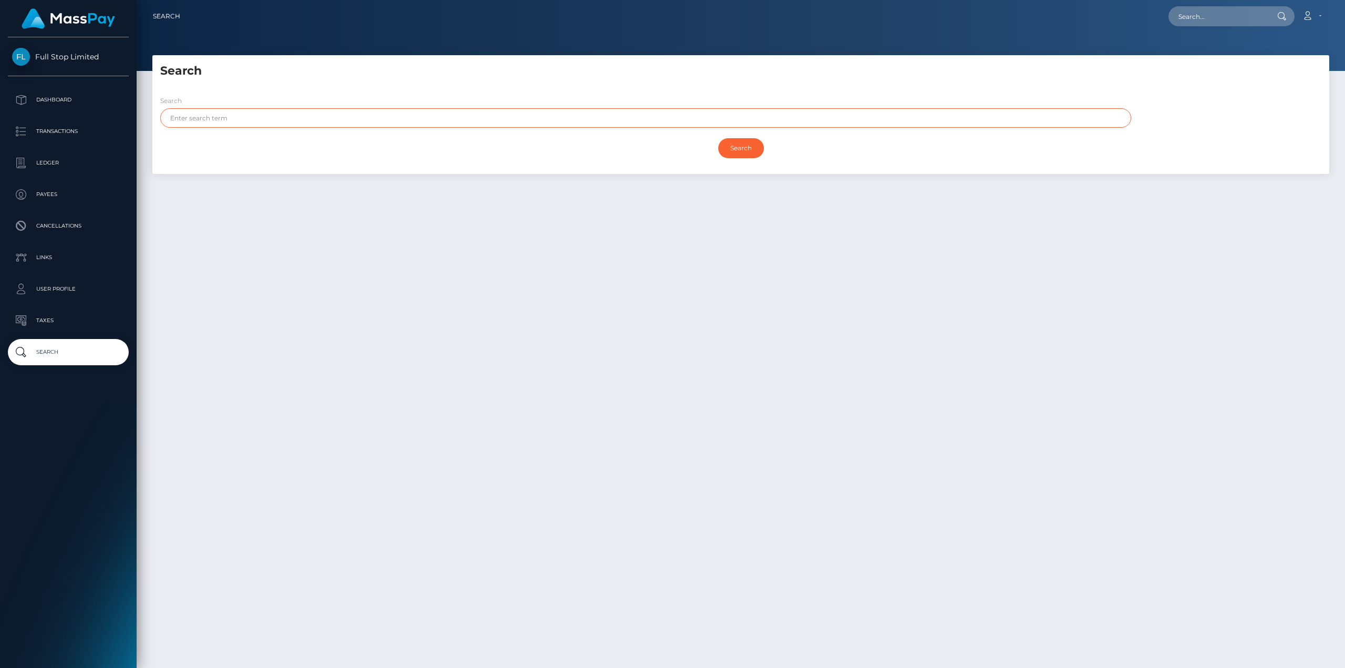
click at [232, 122] on input "text" at bounding box center [645, 117] width 971 height 19
paste input "93212c86-c519-44f1-b8e3-26f80cf4cfaa"
type input "93212c86-c519-44f1-b8e3-26f80cf4cfaa"
click at [718, 138] on input "Search" at bounding box center [741, 148] width 46 height 20
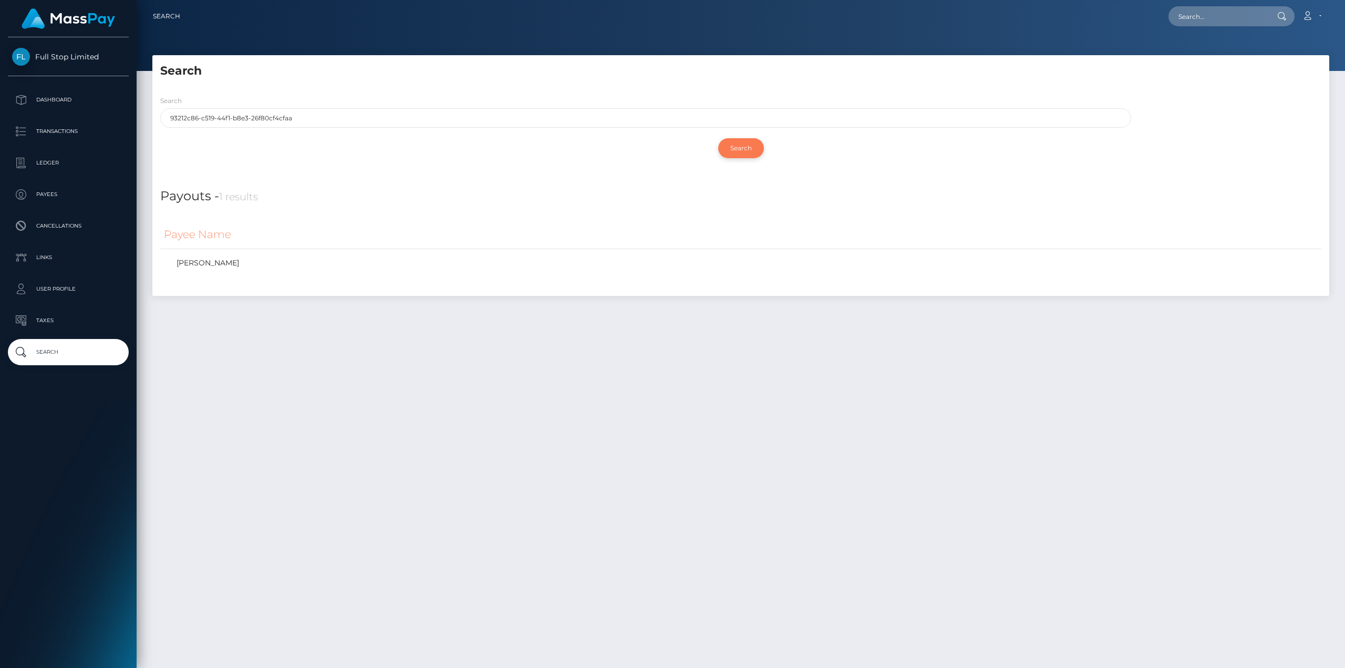
click at [737, 142] on input "Search" at bounding box center [741, 148] width 46 height 20
click at [202, 261] on link "[PERSON_NAME]" at bounding box center [741, 262] width 1154 height 15
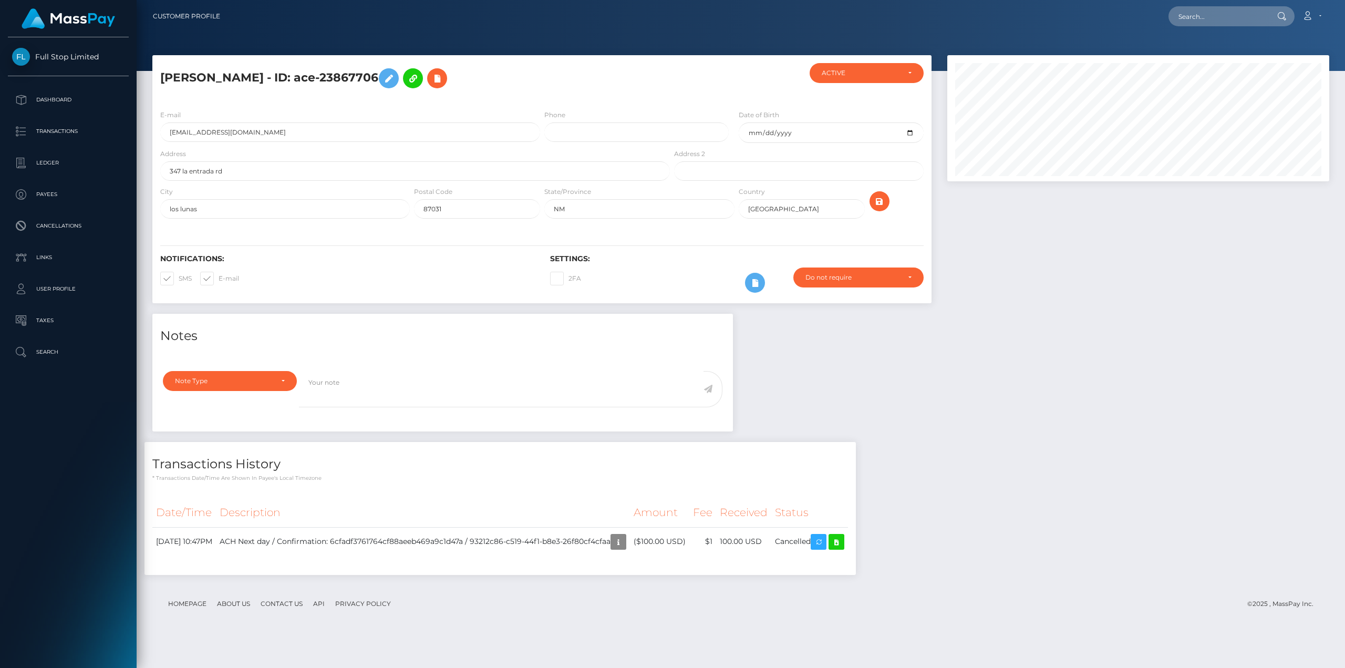
scroll to position [126, 382]
